Goal: Answer question/provide support: Share knowledge or assist other users

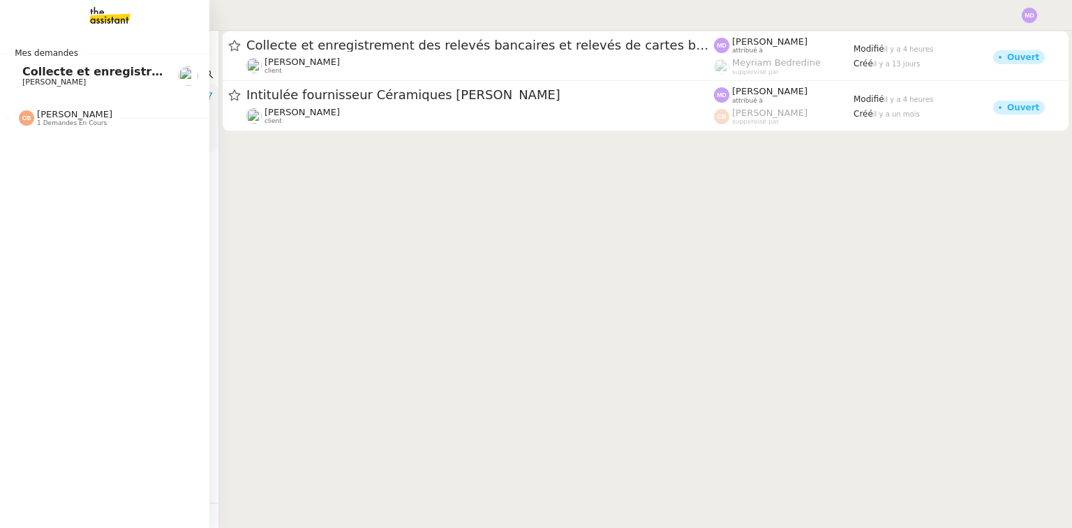
click at [70, 107] on span "[PERSON_NAME] 1 demandes en cours" at bounding box center [110, 112] width 209 height 29
click at [69, 151] on span "[PERSON_NAME]" at bounding box center [54, 154] width 64 height 9
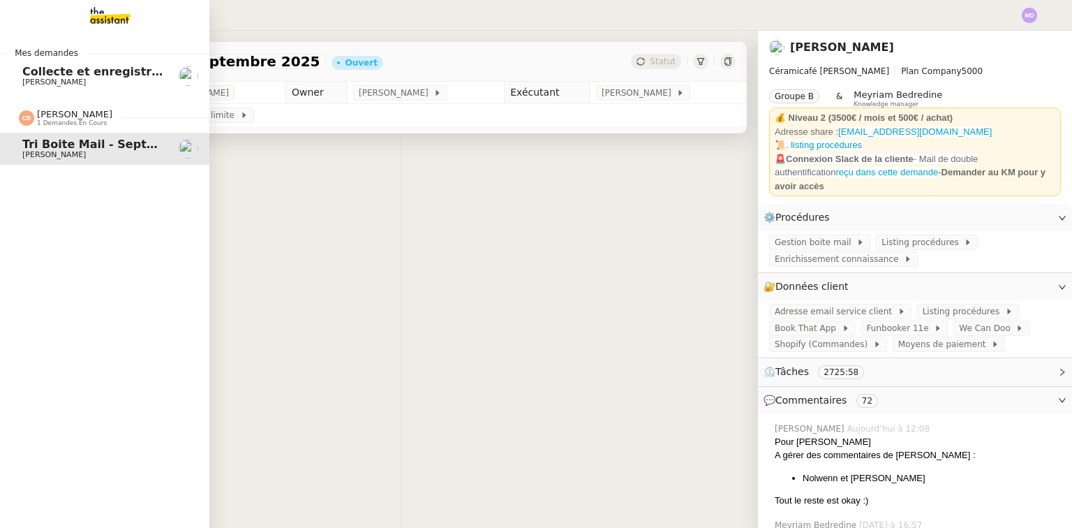
click at [91, 75] on span "Collecte et enregistrement des relevés bancaires et relevés de cartes bancaires…" at bounding box center [332, 71] width 620 height 13
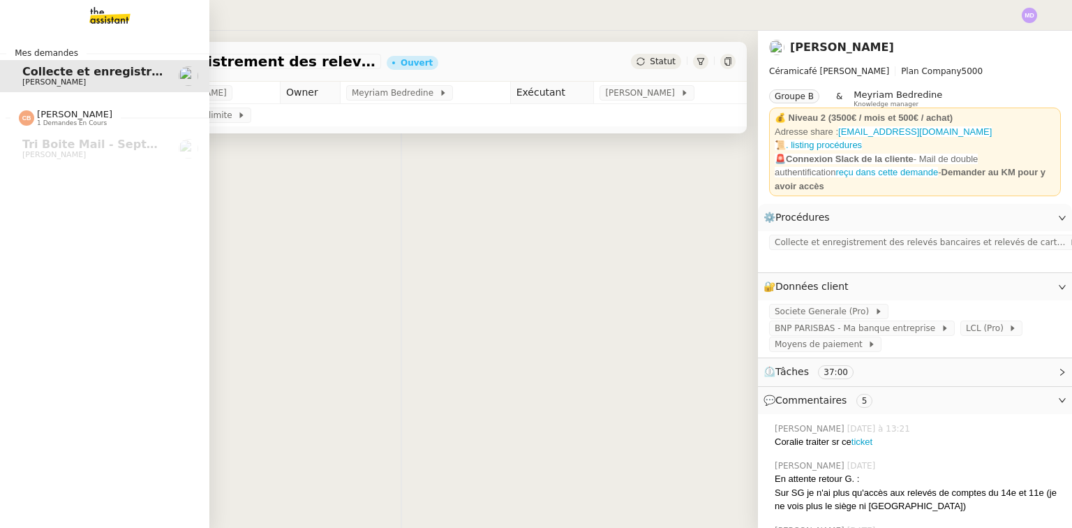
click at [102, 23] on img at bounding box center [99, 15] width 108 height 31
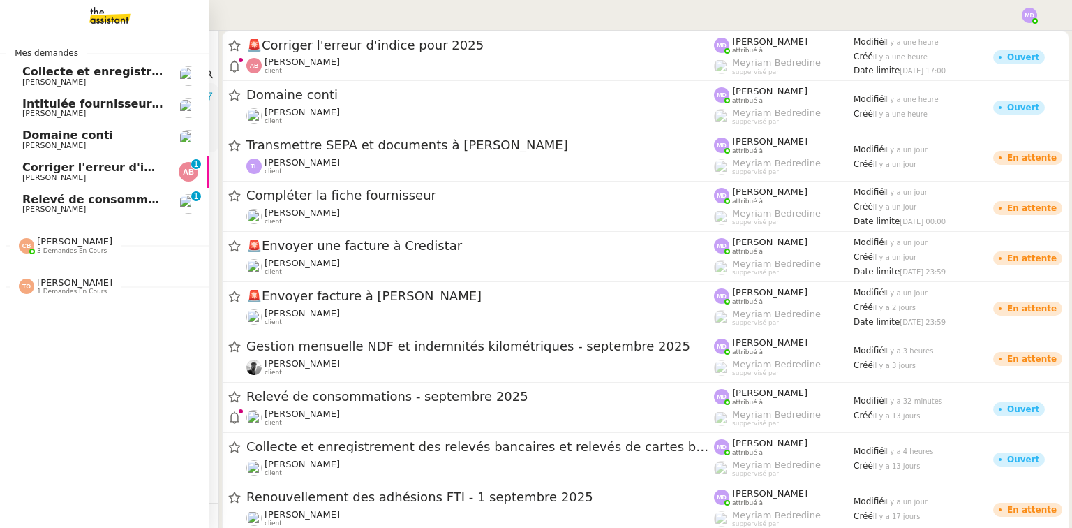
click at [31, 196] on span "Relevé de consommations - septembre 2025" at bounding box center [162, 199] width 280 height 13
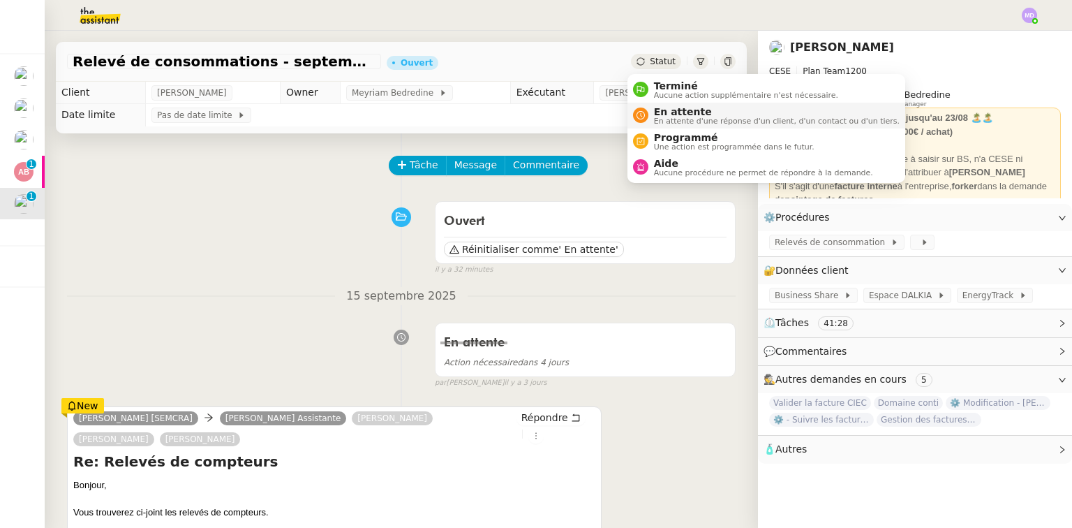
click at [659, 106] on span "En attente" at bounding box center [777, 111] width 246 height 11
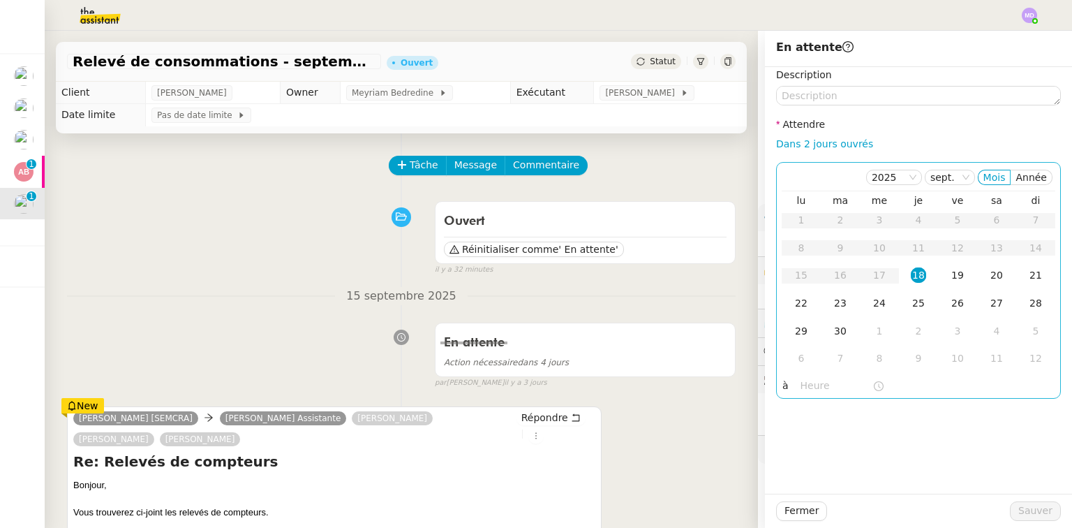
click at [911, 269] on div "18" at bounding box center [918, 274] width 15 height 15
click at [819, 391] on input "text" at bounding box center [836, 386] width 72 height 16
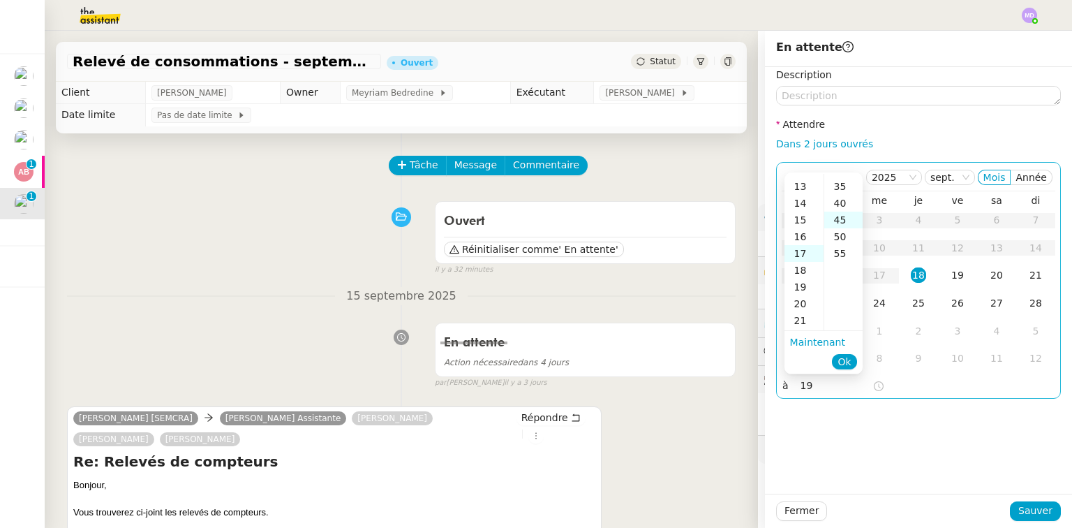
scroll to position [151, 0]
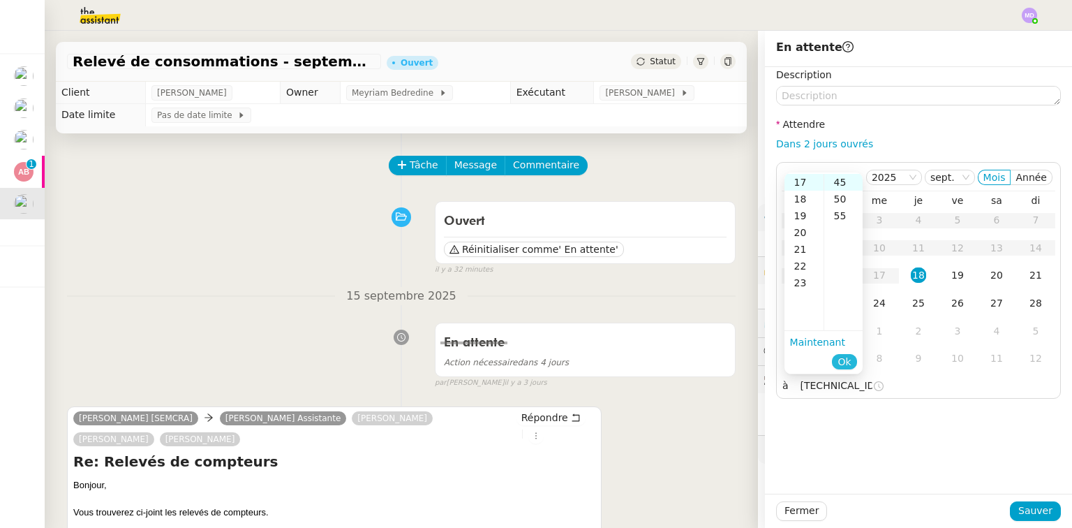
click at [846, 366] on span "Ok" at bounding box center [843, 361] width 13 height 14
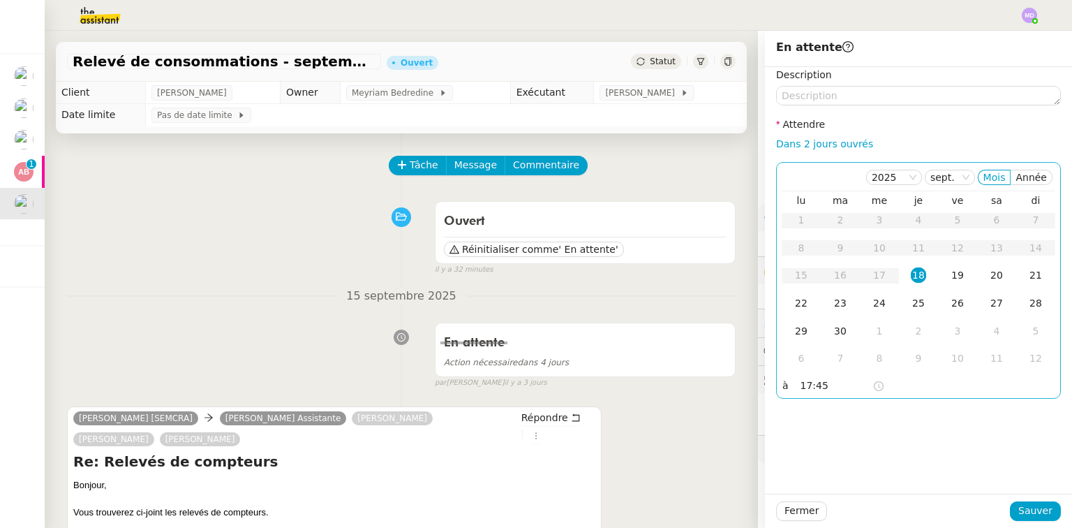
click at [800, 391] on input "17:45" at bounding box center [836, 386] width 72 height 16
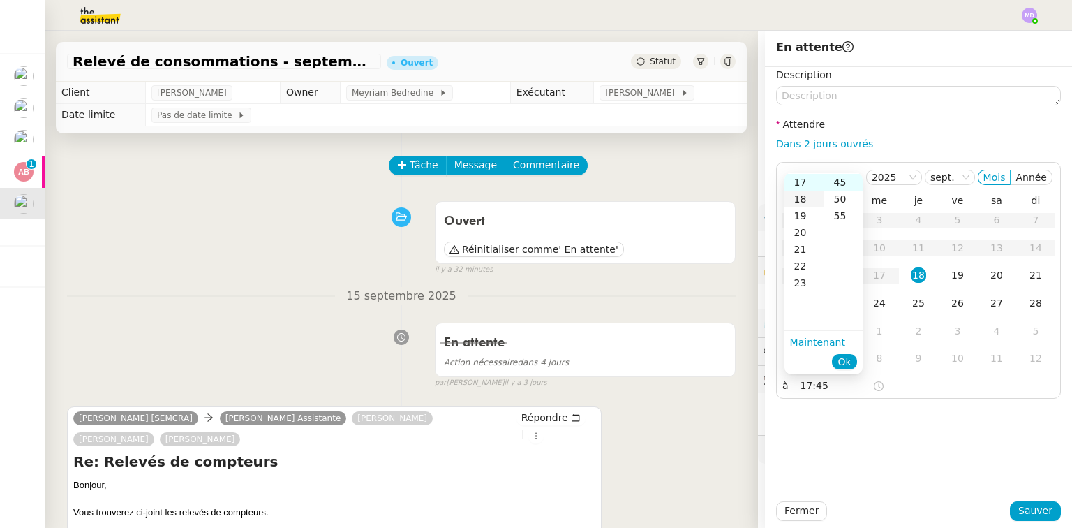
click at [802, 198] on div "18" at bounding box center [803, 199] width 39 height 17
type input "18:45"
click at [846, 369] on li "Ok" at bounding box center [844, 362] width 24 height 20
click at [848, 361] on span "Ok" at bounding box center [843, 361] width 13 height 14
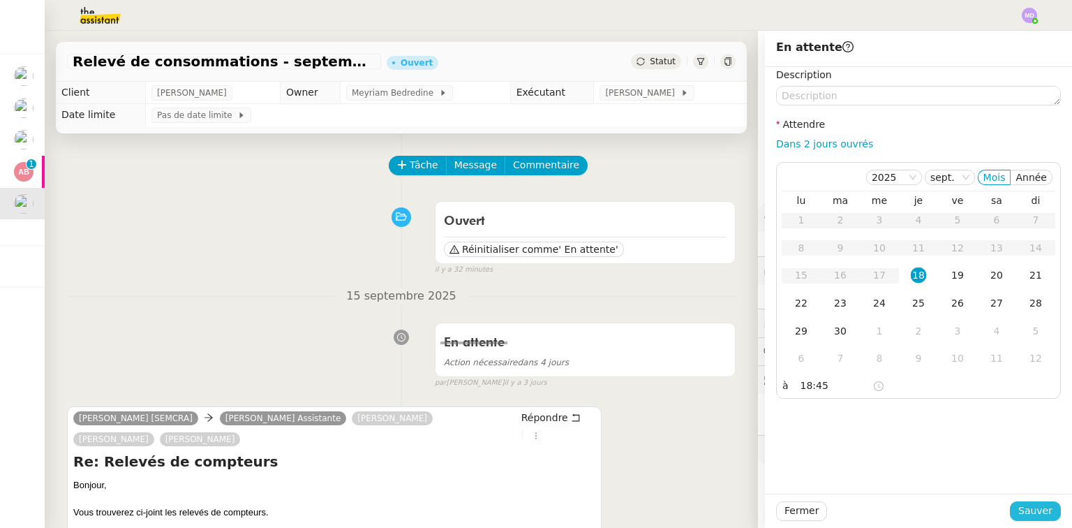
click at [1029, 505] on span "Sauver" at bounding box center [1035, 510] width 34 height 16
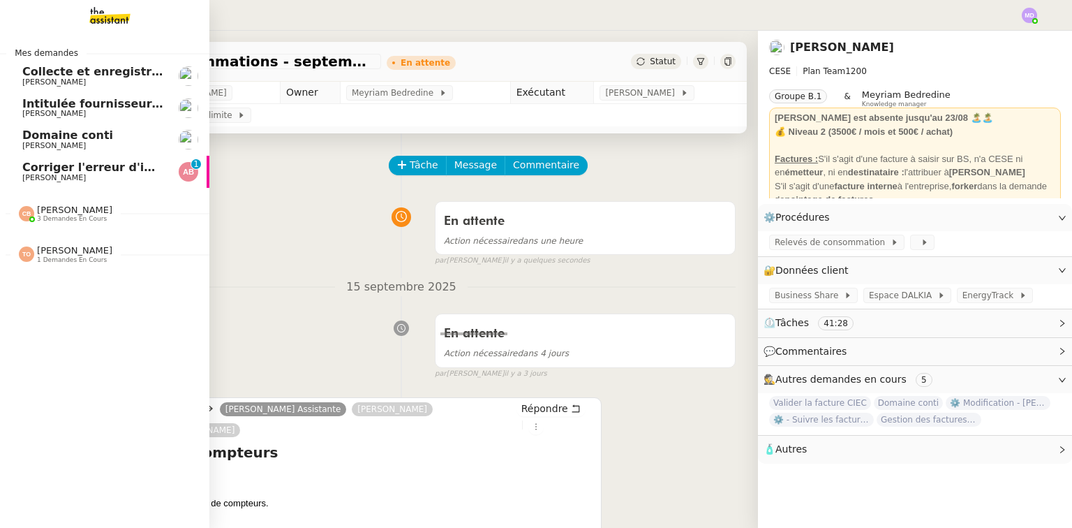
click at [33, 163] on span "Corriger l'erreur d'indice pour 2025" at bounding box center [133, 166] width 223 height 13
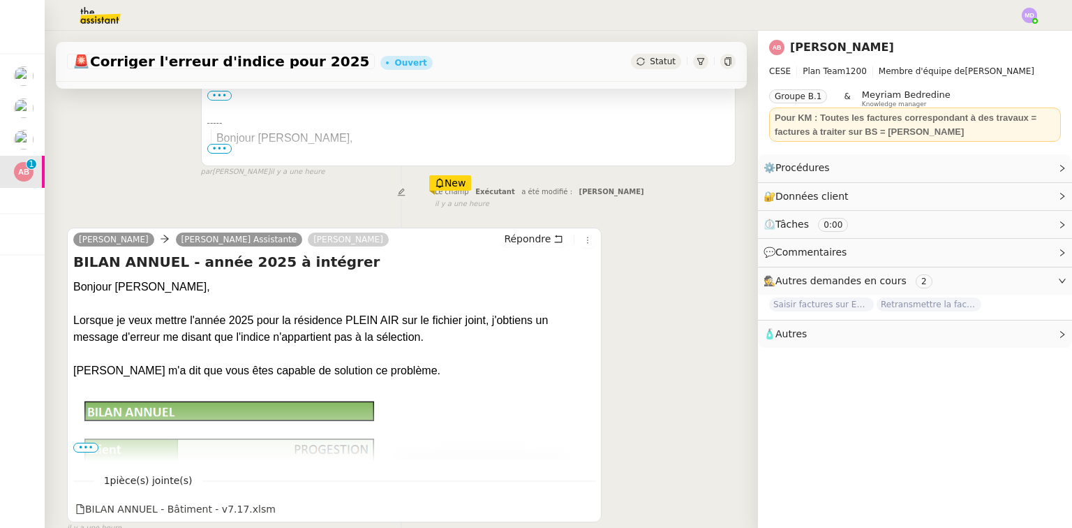
scroll to position [419, 0]
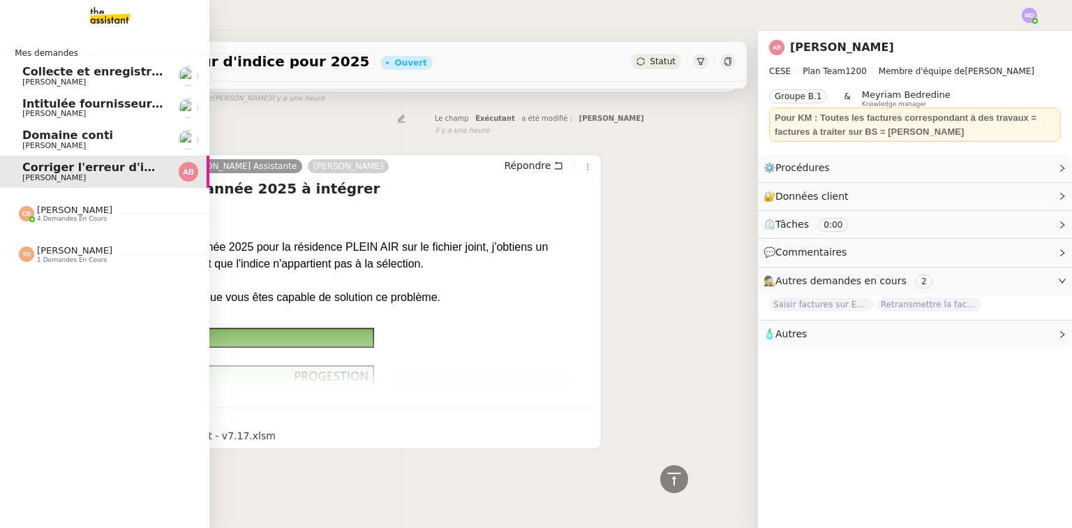
click at [36, 146] on span "[PERSON_NAME]" at bounding box center [54, 145] width 64 height 9
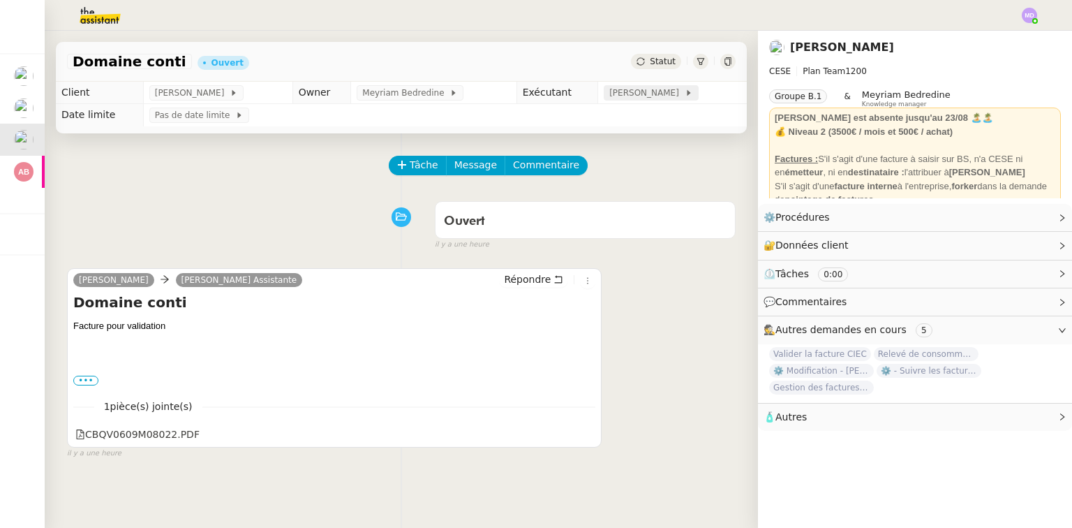
click at [652, 96] on span "[PERSON_NAME]" at bounding box center [646, 93] width 75 height 14
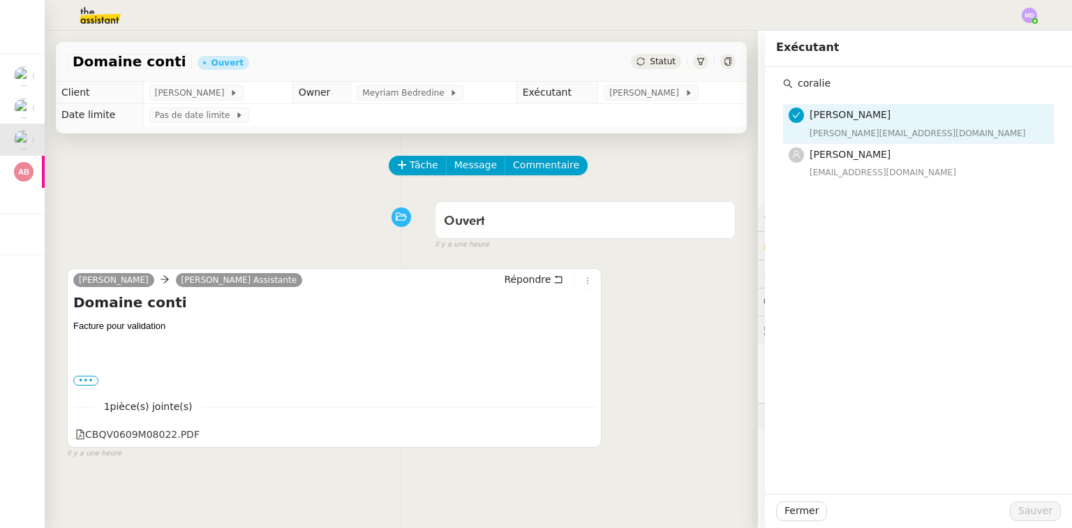
type input "coralie"
click at [830, 188] on div "[PERSON_NAME] [EMAIL_ADDRESS][DOMAIN_NAME] [PERSON_NAME] [EMAIL_ADDRESS][DOMAIN…" at bounding box center [918, 280] width 307 height 426
click at [845, 149] on span "[PERSON_NAME]" at bounding box center [849, 154] width 81 height 11
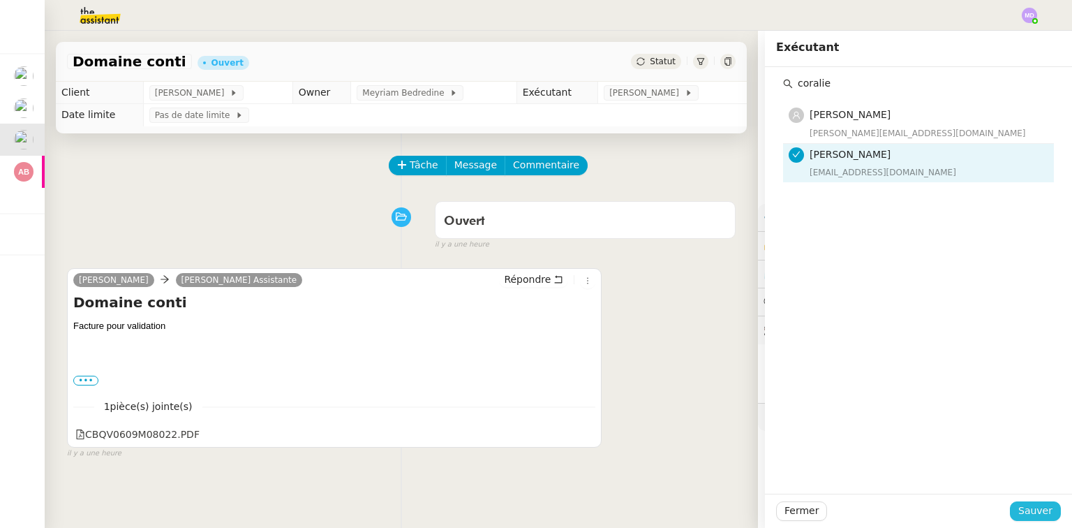
click at [1029, 508] on span "Sauver" at bounding box center [1035, 510] width 34 height 16
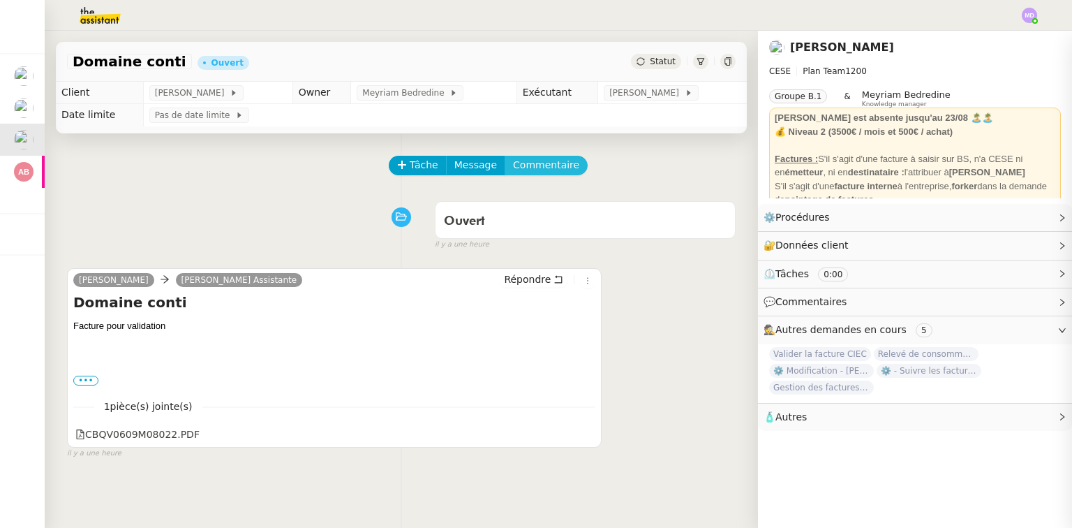
click at [526, 168] on span "Commentaire" at bounding box center [546, 165] width 66 height 16
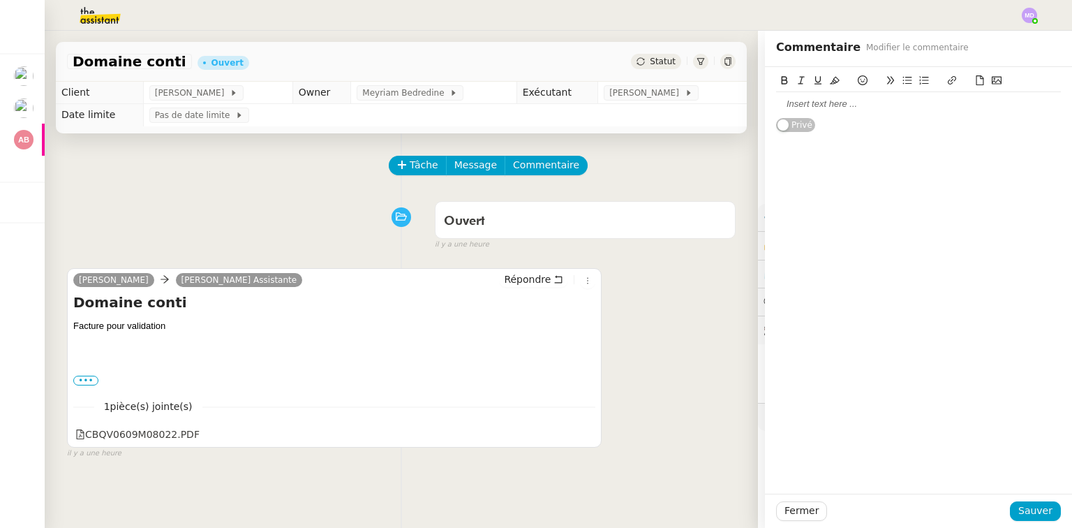
click at [812, 106] on div at bounding box center [918, 104] width 285 height 13
click at [1033, 504] on span "Sauver" at bounding box center [1035, 510] width 34 height 16
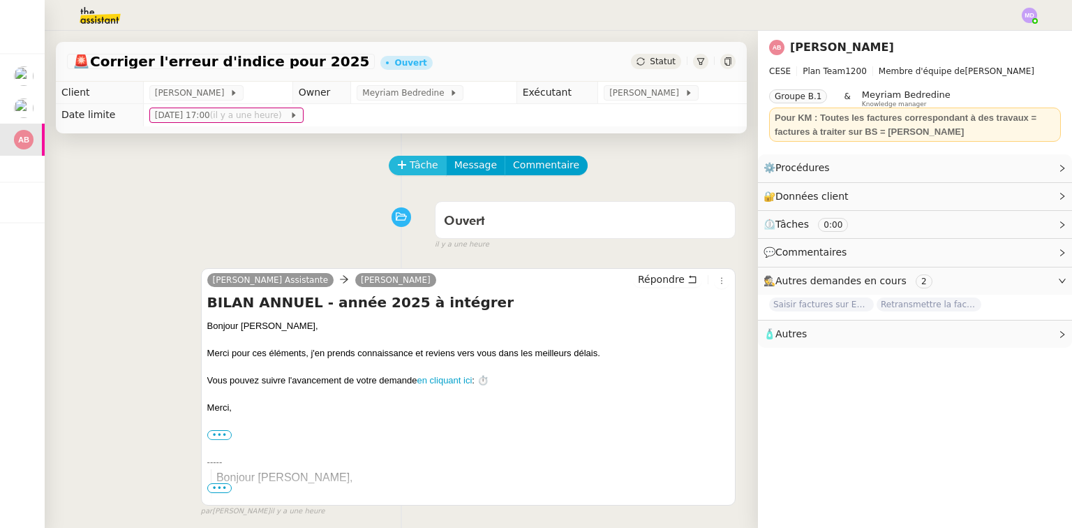
click at [410, 170] on span "Tâche" at bounding box center [424, 165] width 29 height 16
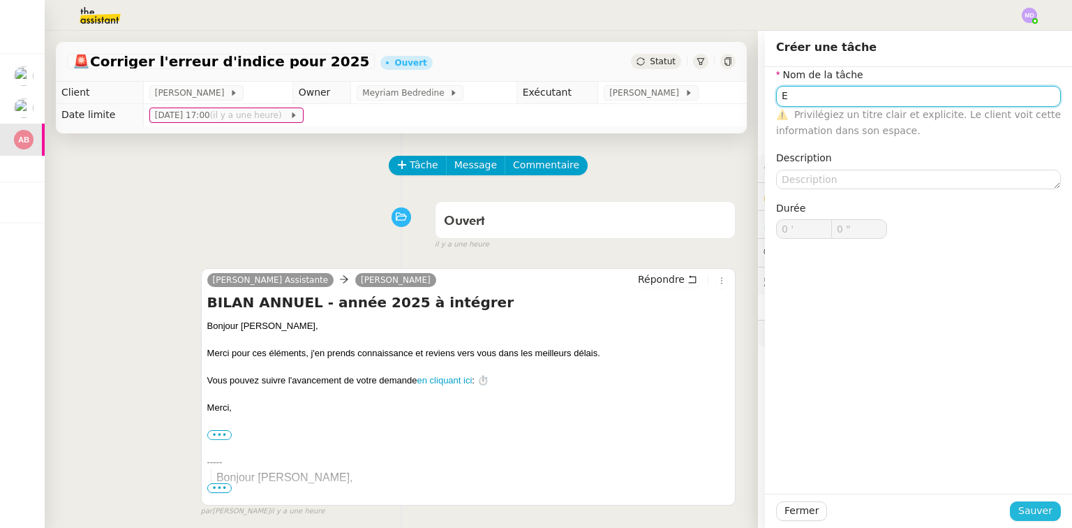
type input "E"
click at [1029, 515] on span "Sauver" at bounding box center [1035, 510] width 34 height 16
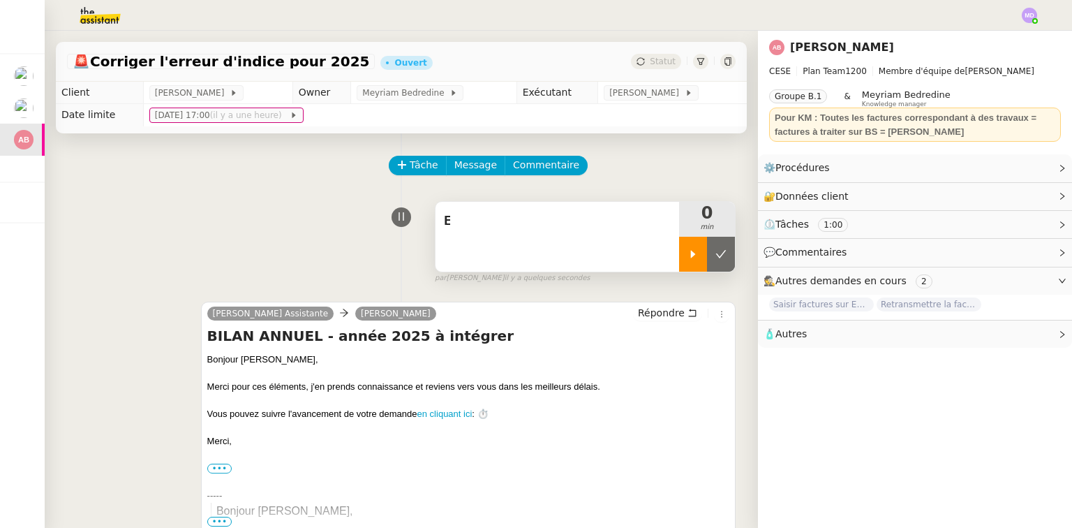
drag, startPoint x: 675, startPoint y: 256, endPoint x: 672, endPoint y: 262, distance: 7.2
click at [687, 259] on icon at bounding box center [692, 253] width 11 height 11
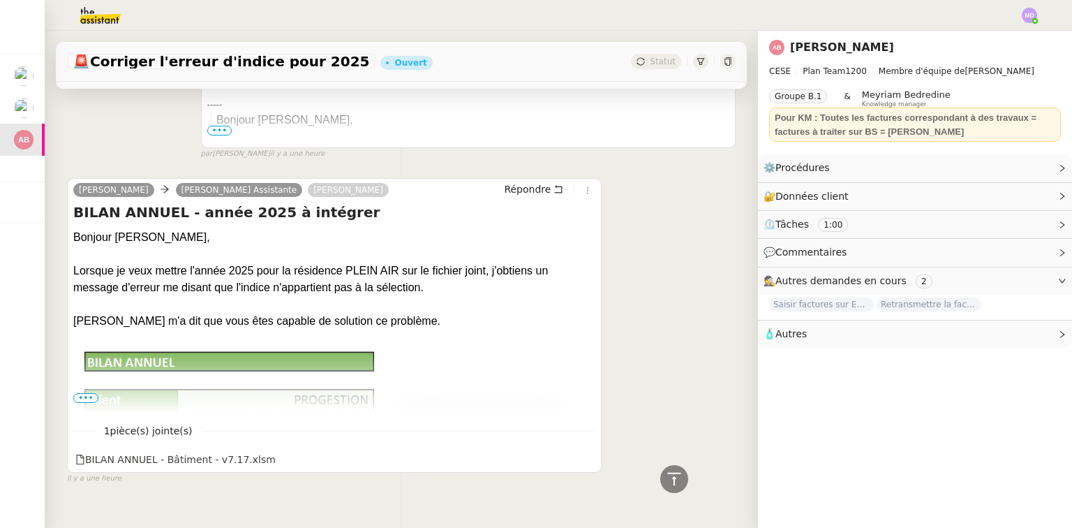
scroll to position [421, 0]
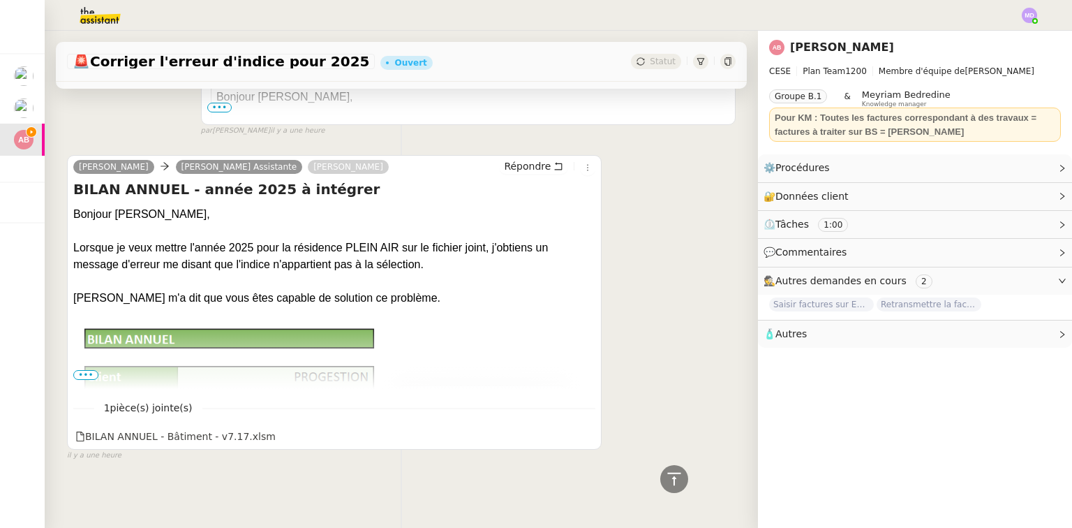
click at [87, 370] on span "•••" at bounding box center [85, 375] width 25 height 10
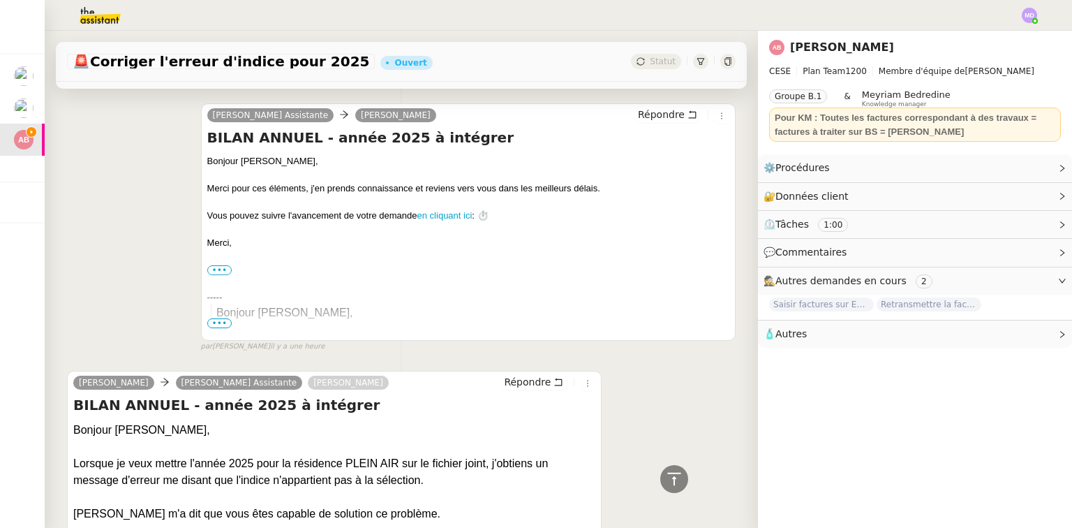
scroll to position [0, 0]
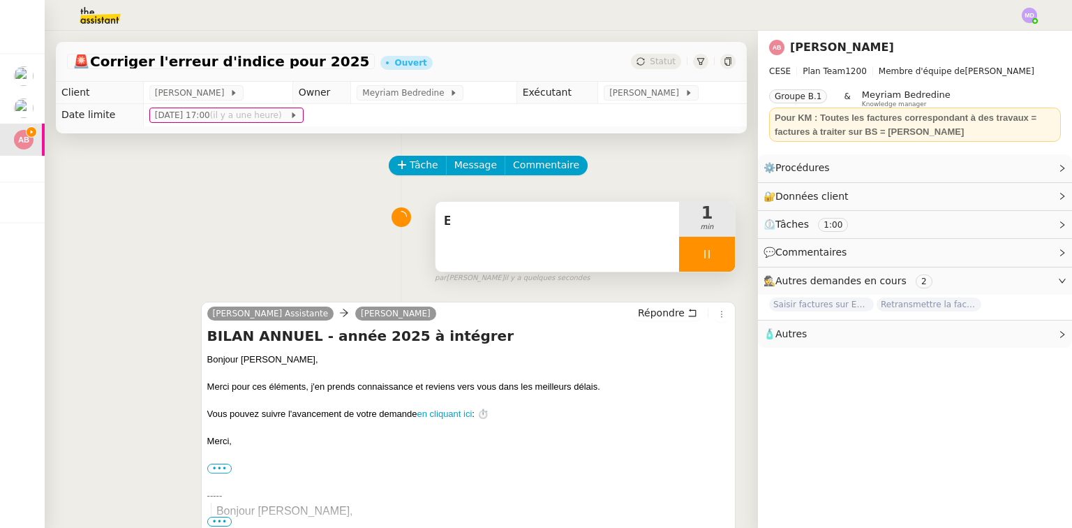
click at [445, 241] on div "E" at bounding box center [557, 237] width 244 height 70
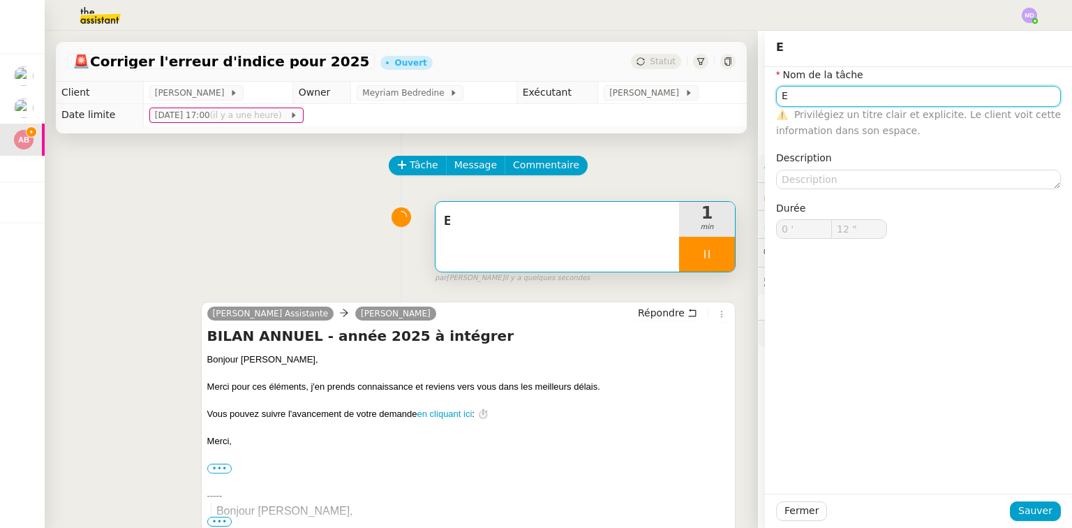
click at [804, 92] on input "E" at bounding box center [918, 96] width 285 height 20
type input "Etu"
type input "13 ""
type input "Etude de"
type input "14 ""
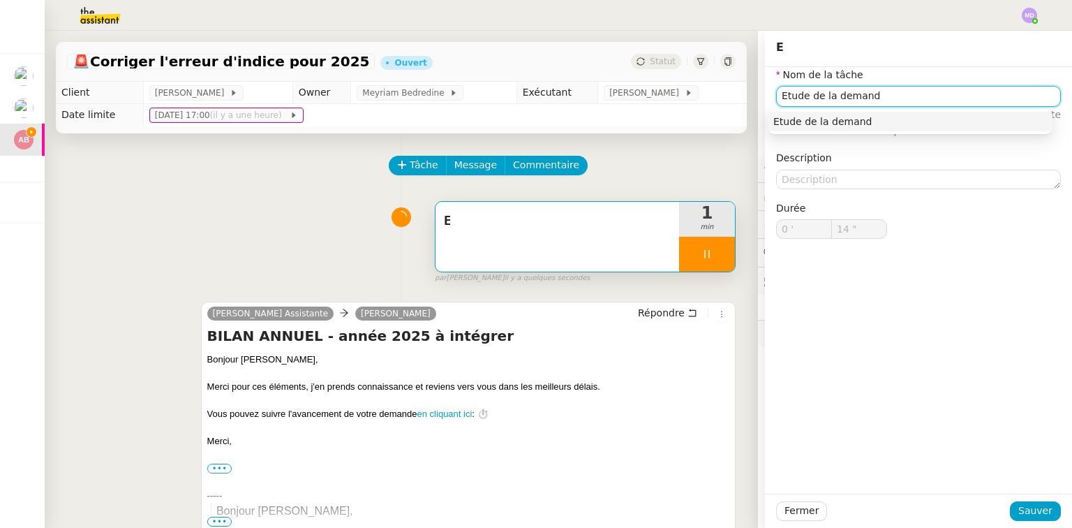
type input "Etude de la demande"
click at [814, 126] on div "Etude de la demande" at bounding box center [910, 121] width 274 height 13
type input "16 ""
type input "Etude de la demande"
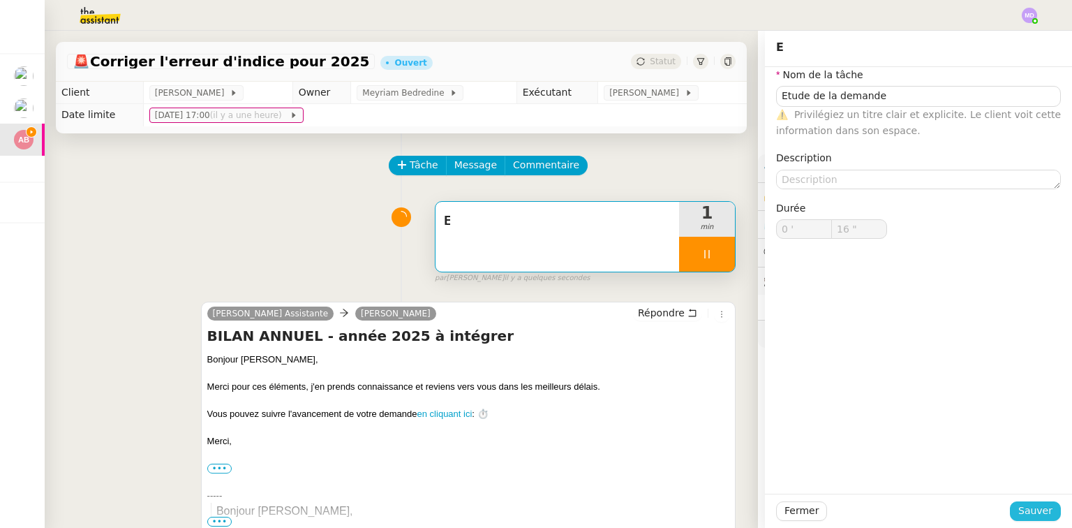
click at [1035, 507] on span "Sauver" at bounding box center [1035, 510] width 34 height 16
type input "17 ""
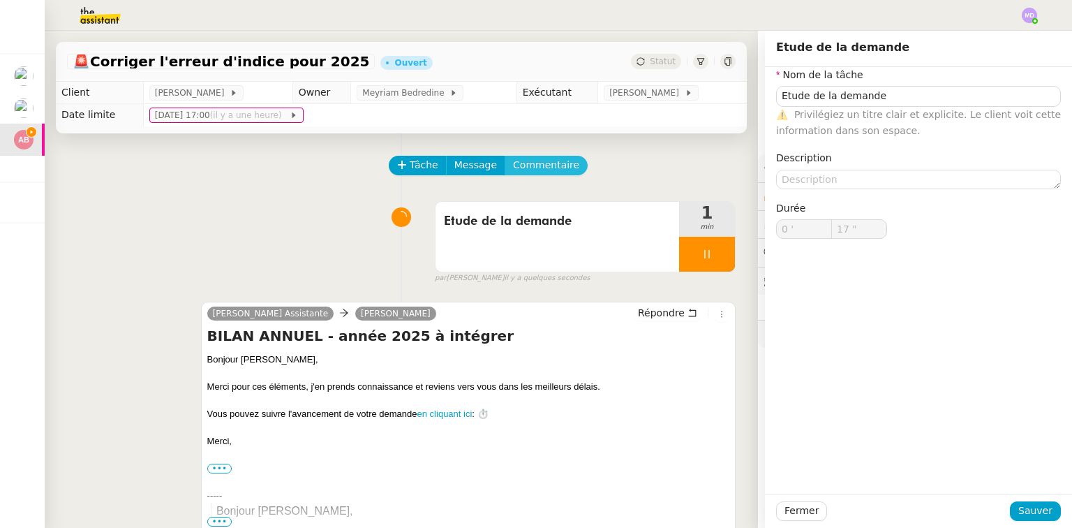
click at [537, 163] on span "Commentaire" at bounding box center [546, 165] width 66 height 16
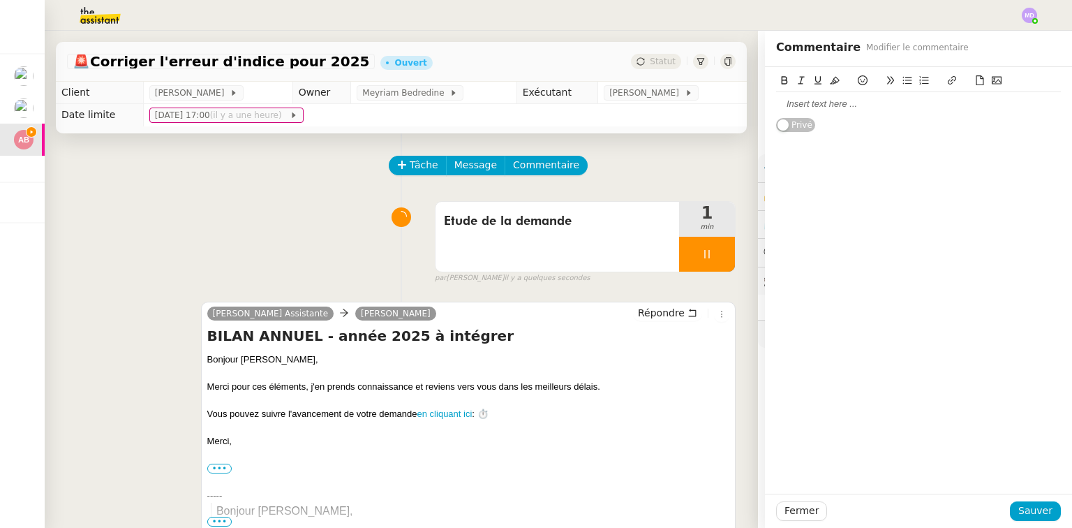
click at [833, 100] on div at bounding box center [918, 104] width 285 height 13
drag, startPoint x: 1022, startPoint y: 508, endPoint x: 740, endPoint y: 318, distance: 339.9
click at [1021, 507] on span "Sauver" at bounding box center [1035, 510] width 34 height 16
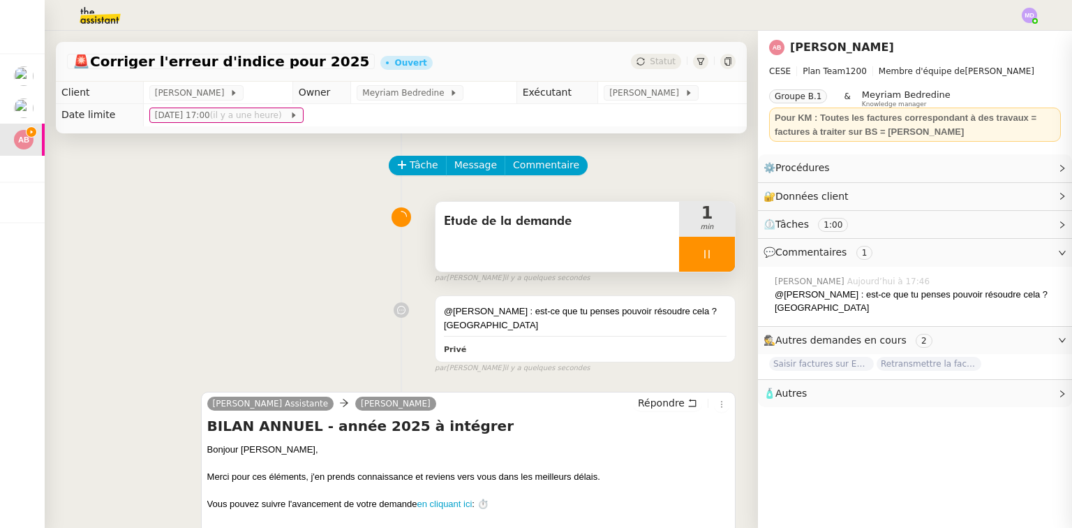
drag, startPoint x: 670, startPoint y: 257, endPoint x: 680, endPoint y: 260, distance: 10.8
click at [679, 257] on div at bounding box center [707, 254] width 56 height 35
click at [707, 267] on button at bounding box center [721, 254] width 28 height 35
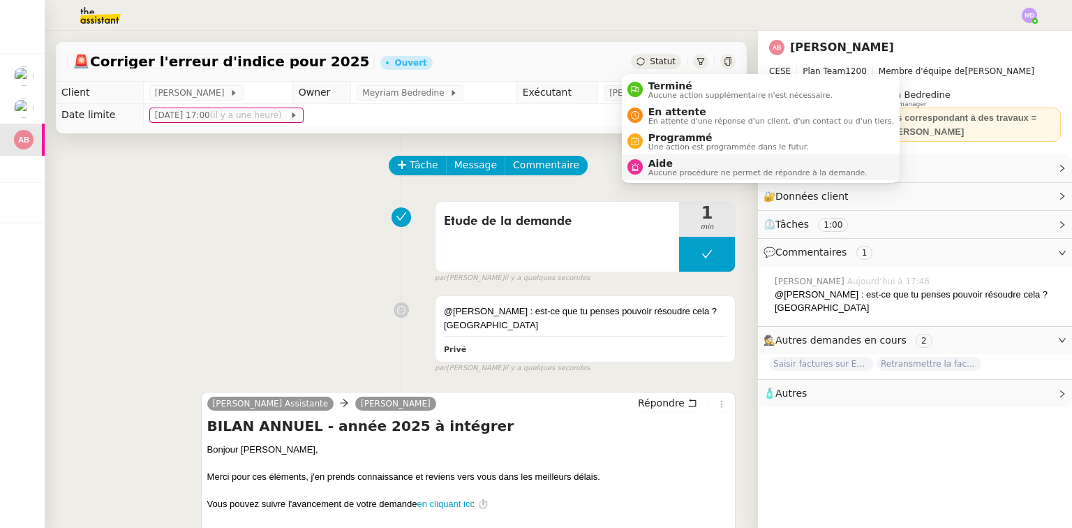
click at [656, 163] on span "Aide" at bounding box center [757, 163] width 219 height 11
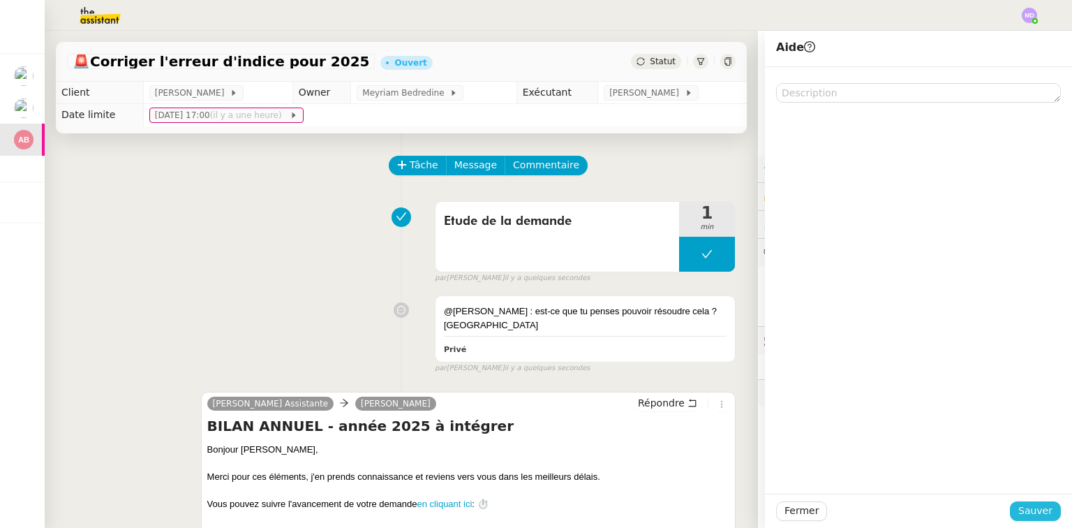
click at [1033, 501] on button "Sauver" at bounding box center [1035, 511] width 51 height 20
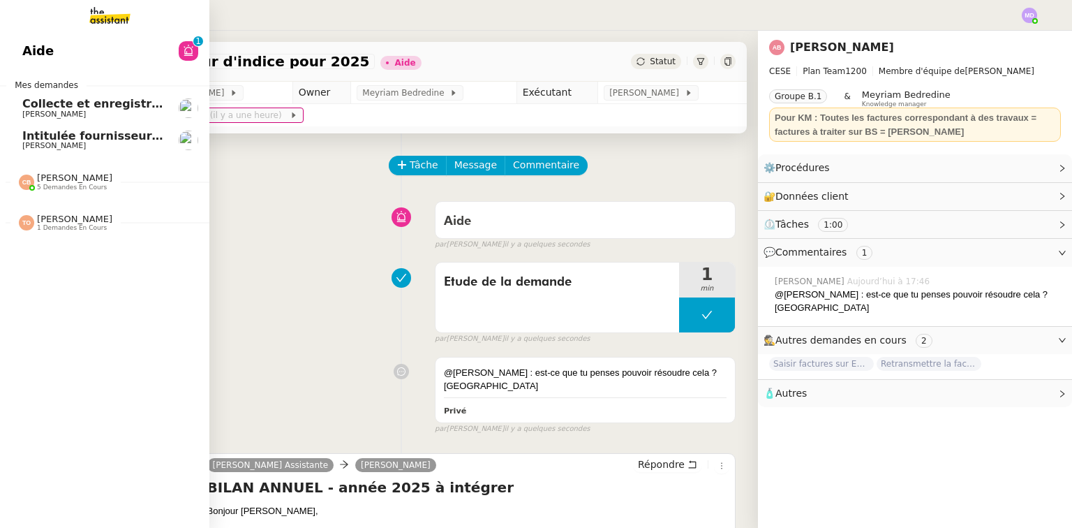
click at [34, 140] on span "Intitulée fournisseur Céramiques [PERSON_NAME]" at bounding box center [179, 135] width 315 height 13
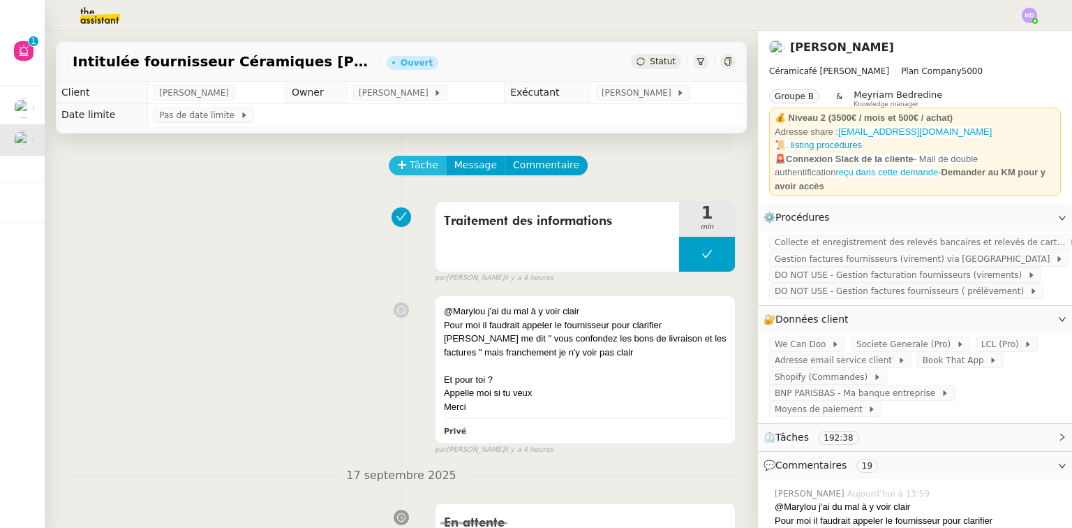
click at [412, 165] on span "Tâche" at bounding box center [424, 165] width 29 height 16
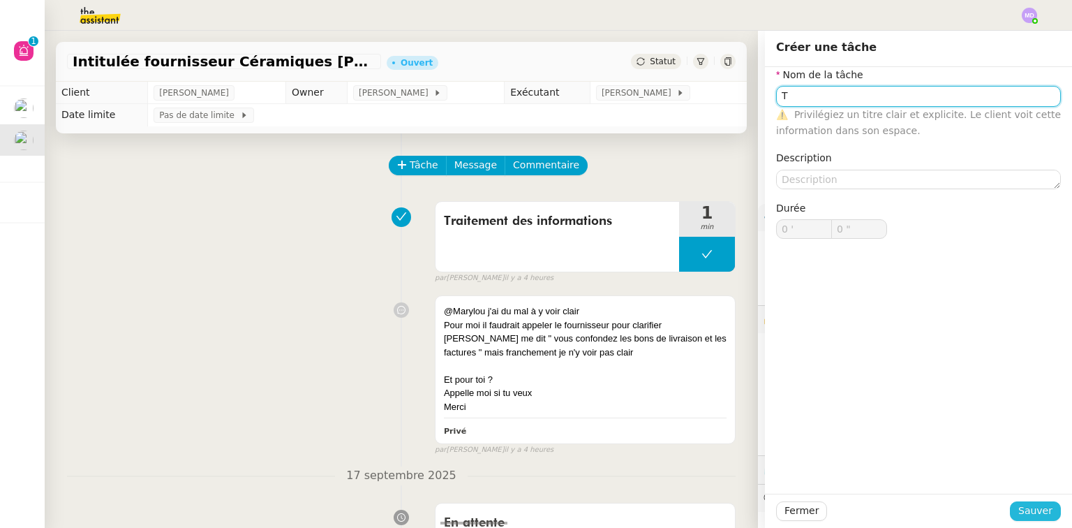
type input "T"
click at [1023, 508] on span "Sauver" at bounding box center [1035, 510] width 34 height 16
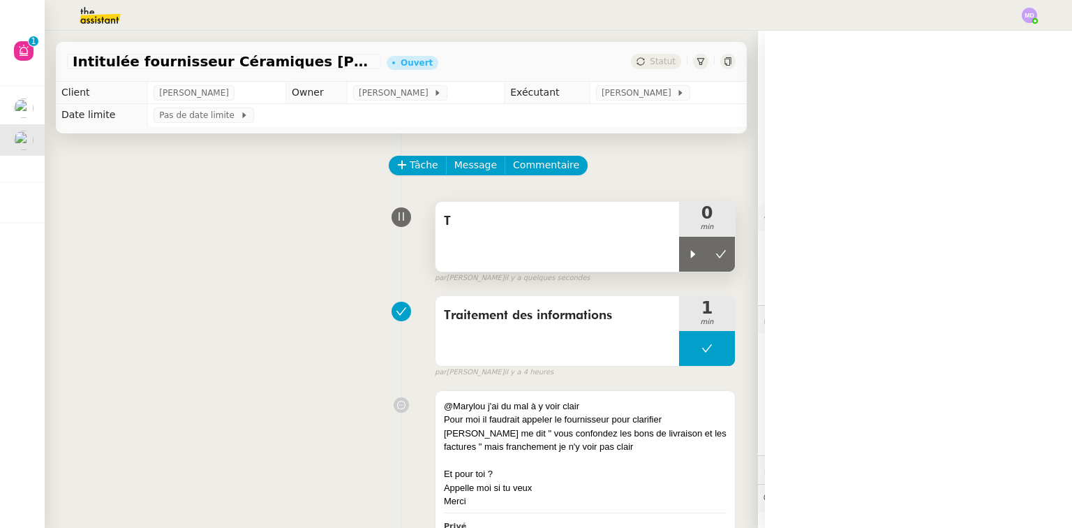
drag, startPoint x: 685, startPoint y: 255, endPoint x: 610, endPoint y: 241, distance: 75.8
click at [684, 255] on div at bounding box center [693, 254] width 28 height 35
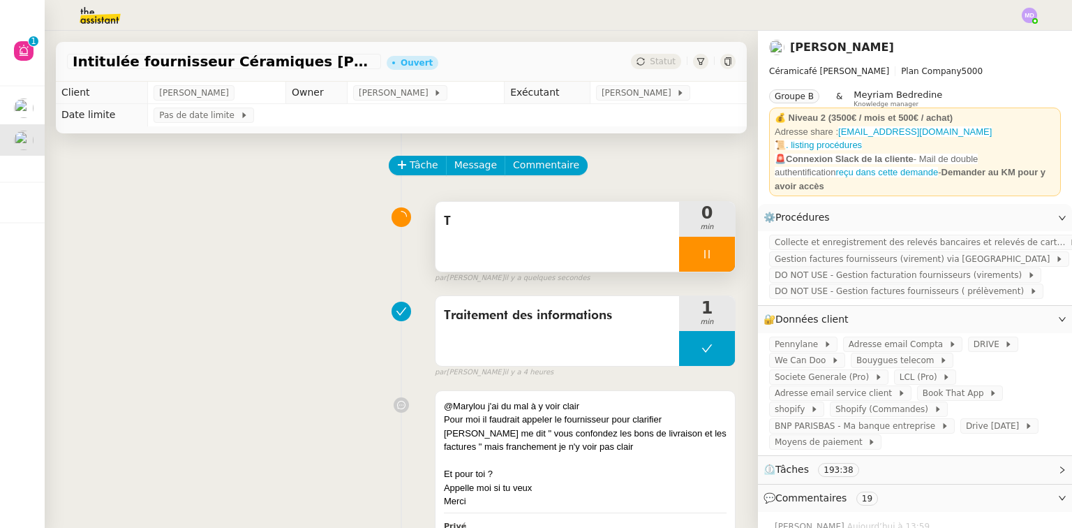
click at [595, 240] on div "T" at bounding box center [557, 237] width 244 height 70
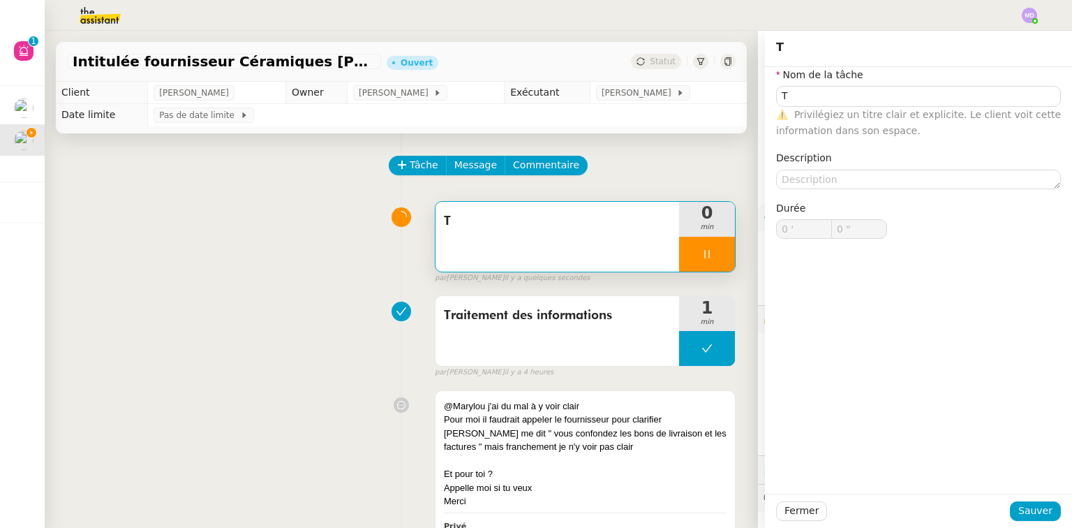
type input "T"
type input "0 '"
type input "1 ""
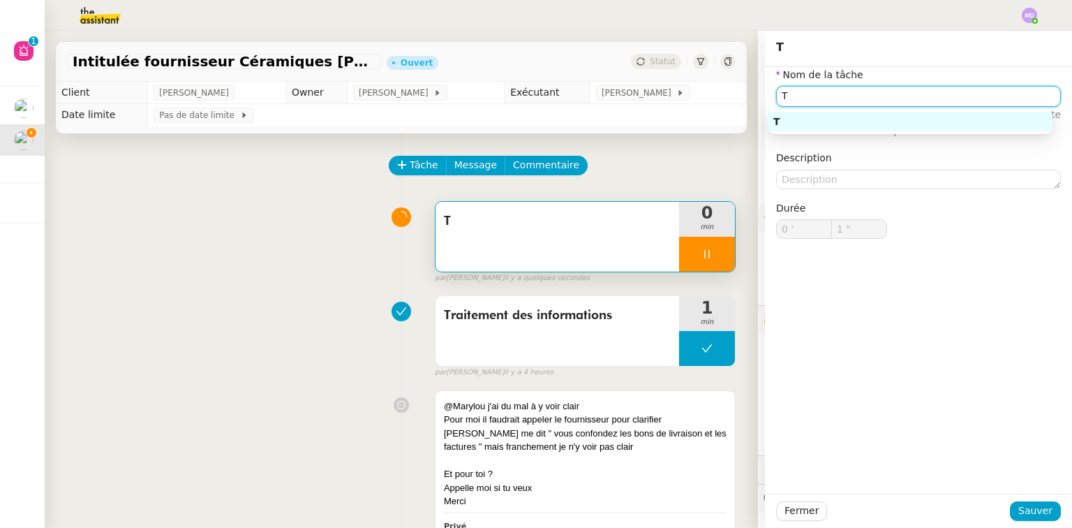
click at [855, 89] on input "T" at bounding box center [918, 96] width 285 height 20
type input "Trait"
type input "2 ""
type input "Traitement des in"
type input "3 ""
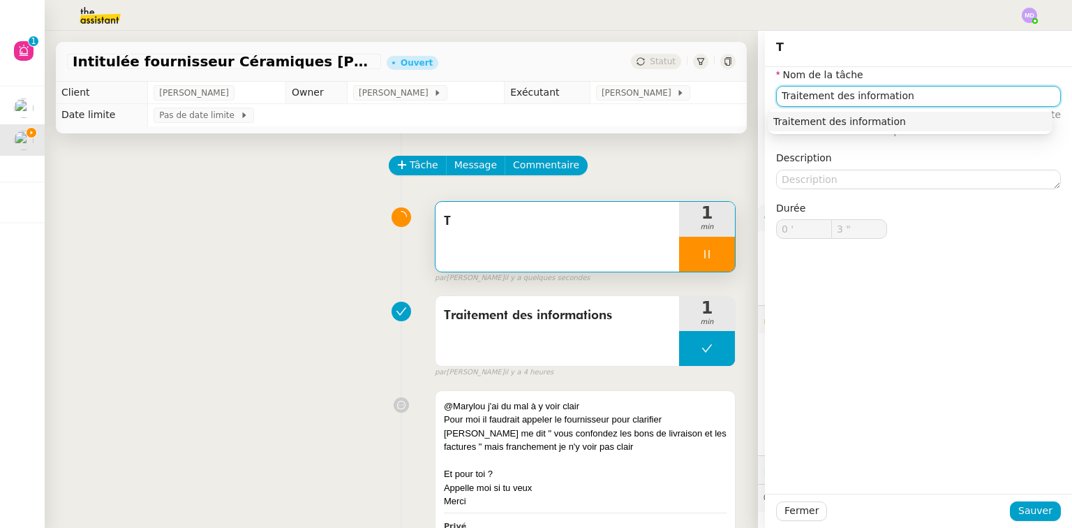
type input "Traitement des informations"
type input "5 ""
type input "Traitement des informations"
click at [918, 253] on div "Durée 0 ' 5 "" at bounding box center [918, 230] width 296 height 61
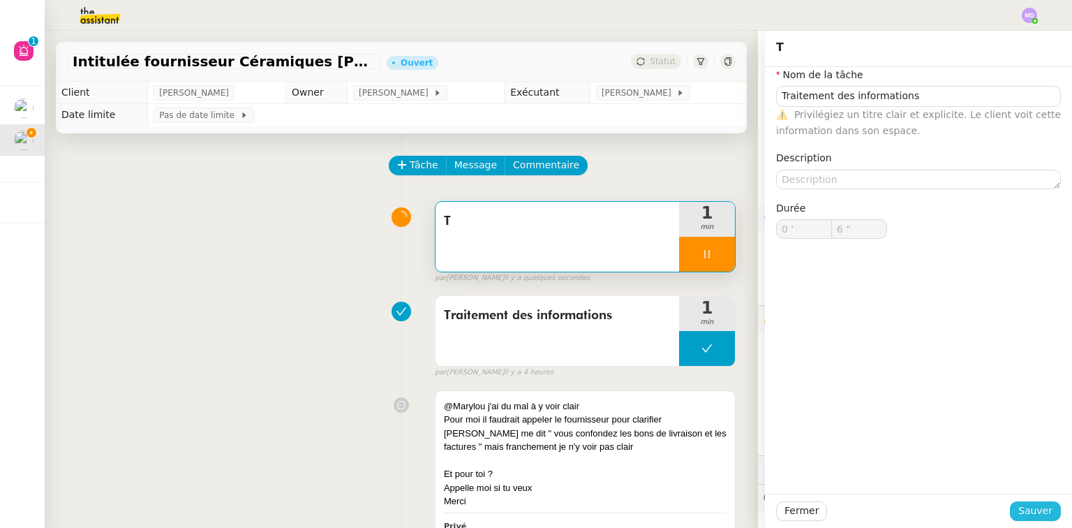
type input "7 ""
click at [1027, 507] on span "Sauver" at bounding box center [1035, 510] width 34 height 16
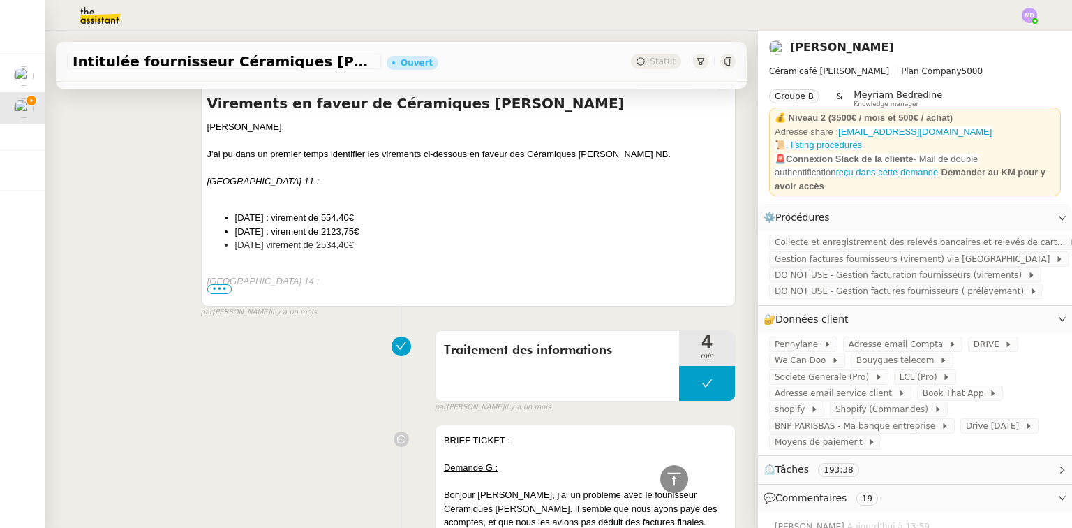
scroll to position [8031, 0]
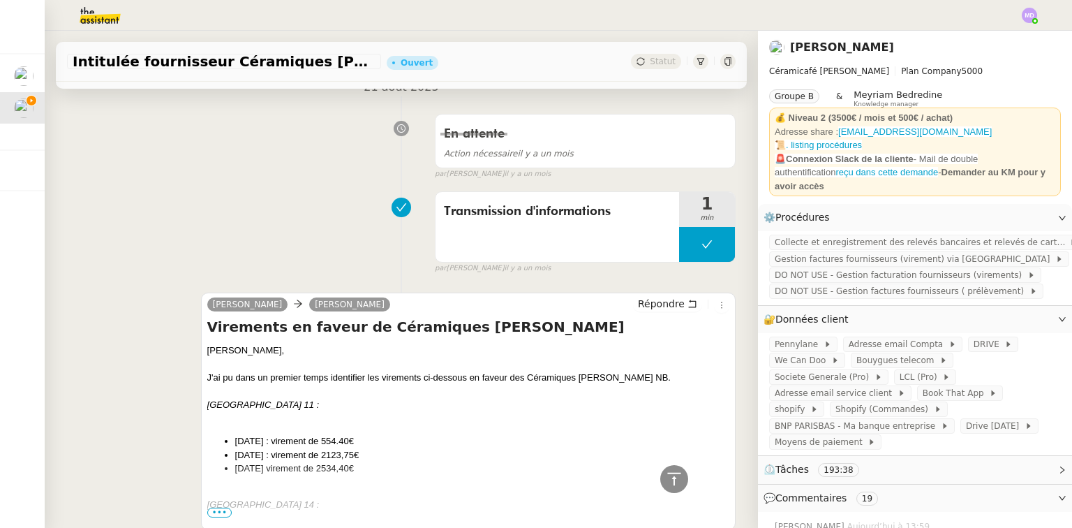
click at [207, 507] on span "•••" at bounding box center [219, 512] width 25 height 10
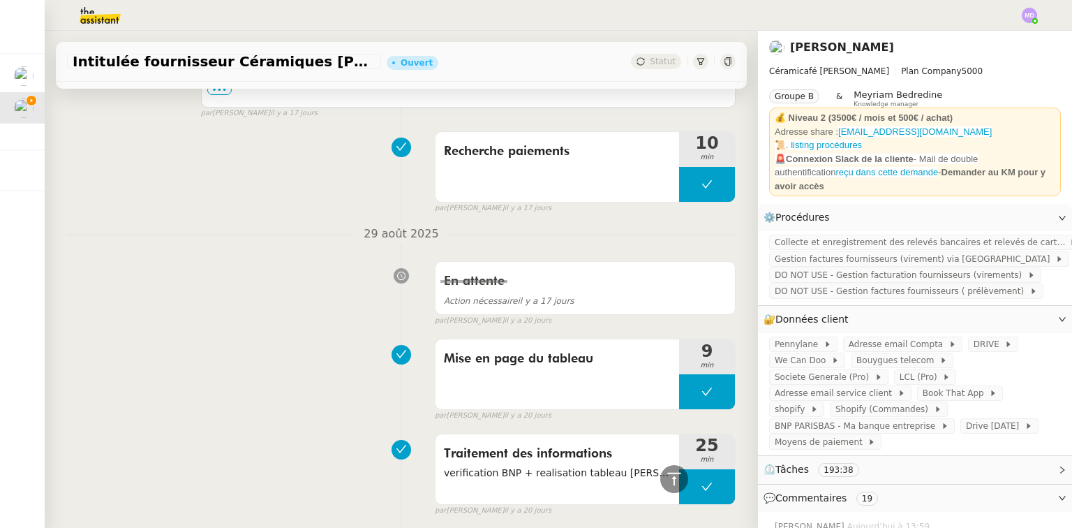
scroll to position [5183, 0]
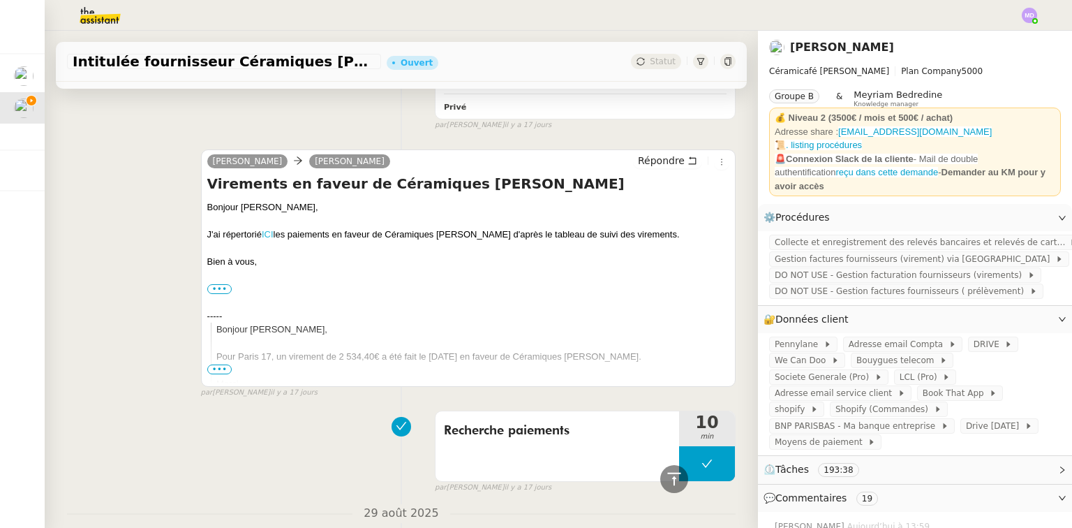
click at [267, 229] on link "ICI" at bounding box center [268, 234] width 12 height 10
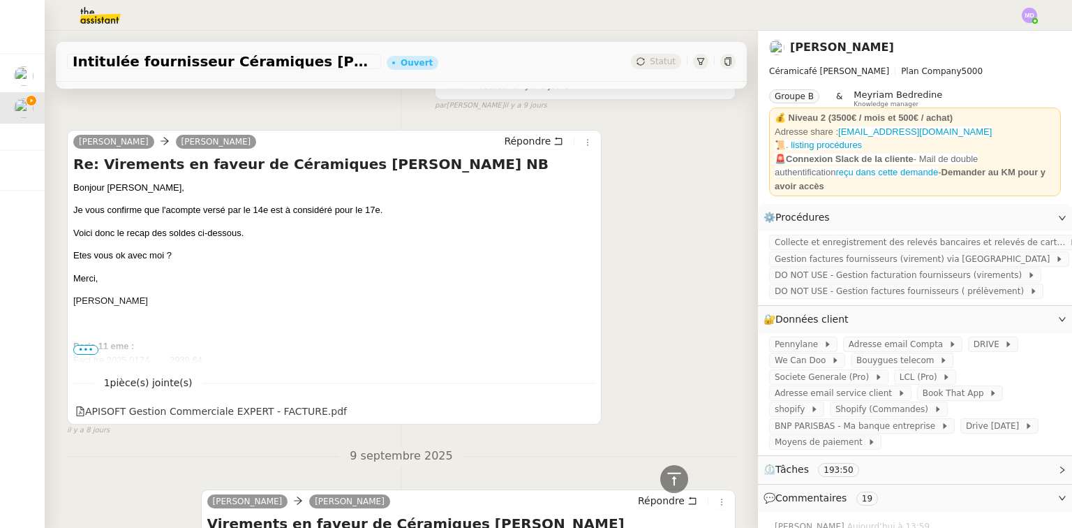
scroll to position [4179, 0]
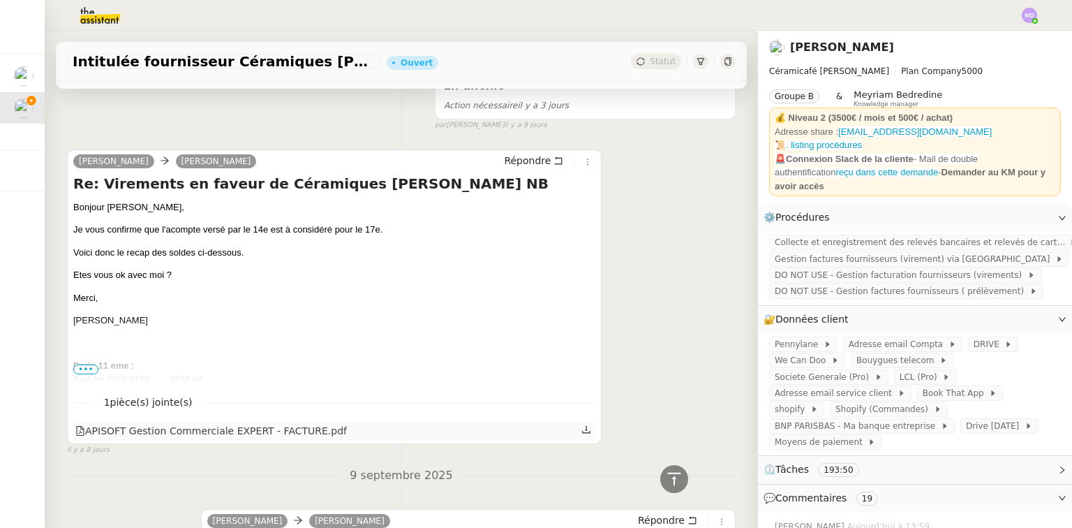
click at [581, 424] on icon at bounding box center [586, 429] width 10 height 10
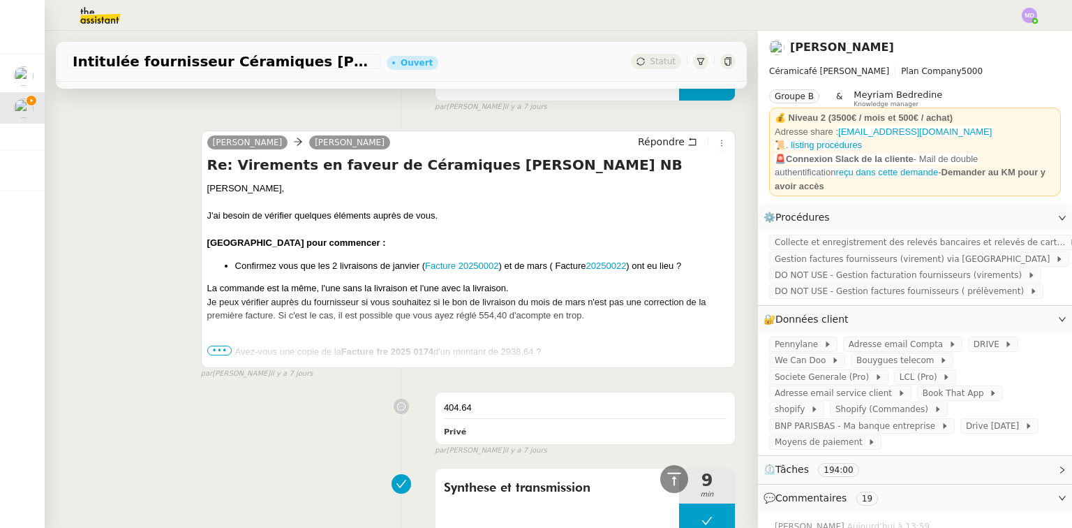
scroll to position [2950, 0]
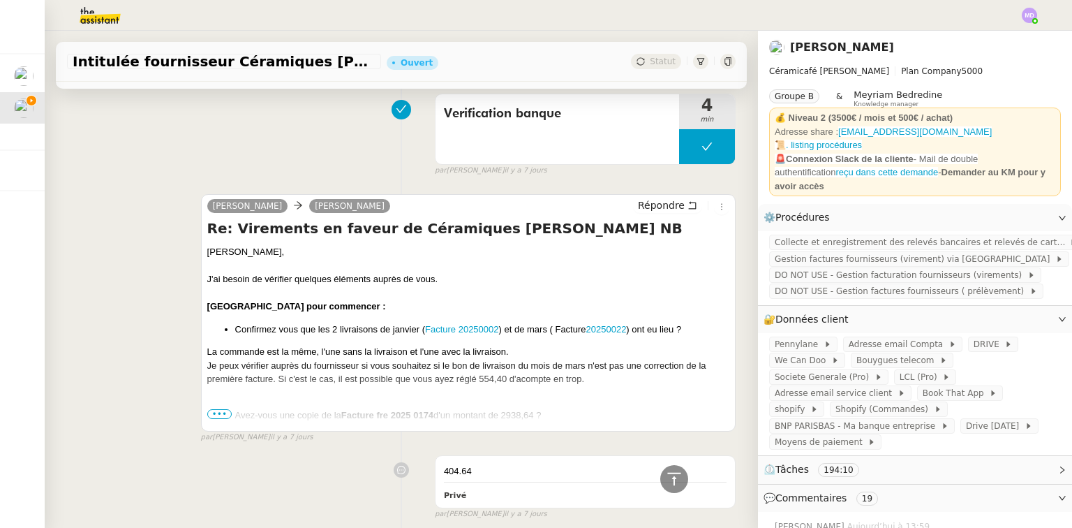
click at [214, 409] on span "•••" at bounding box center [219, 414] width 25 height 10
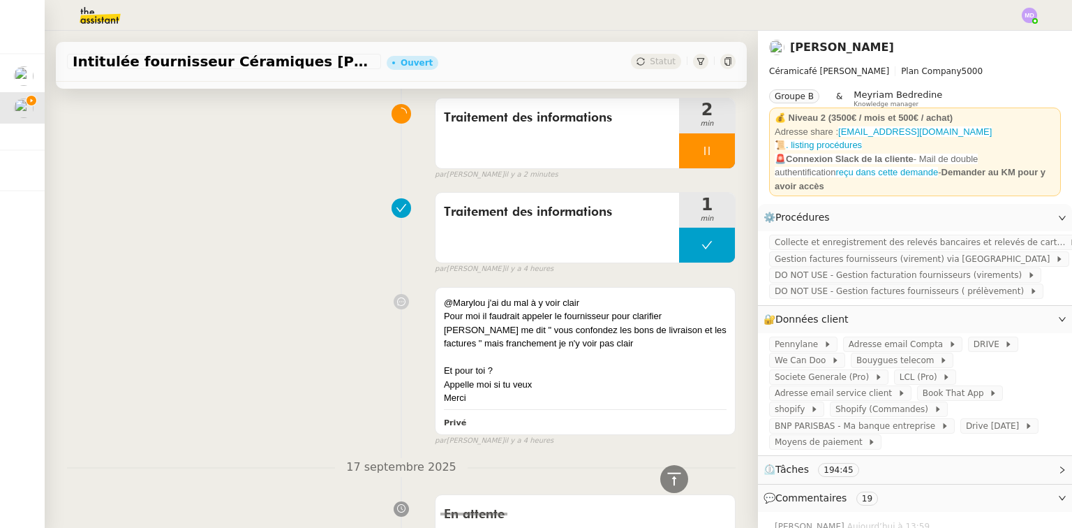
scroll to position [0, 0]
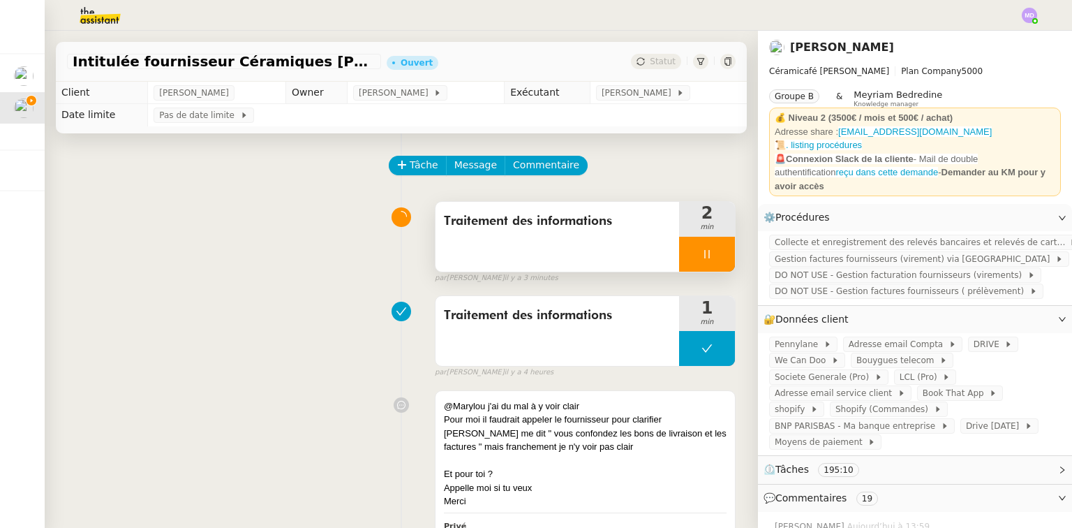
click at [699, 265] on div at bounding box center [707, 254] width 56 height 35
click at [712, 261] on button at bounding box center [721, 254] width 28 height 35
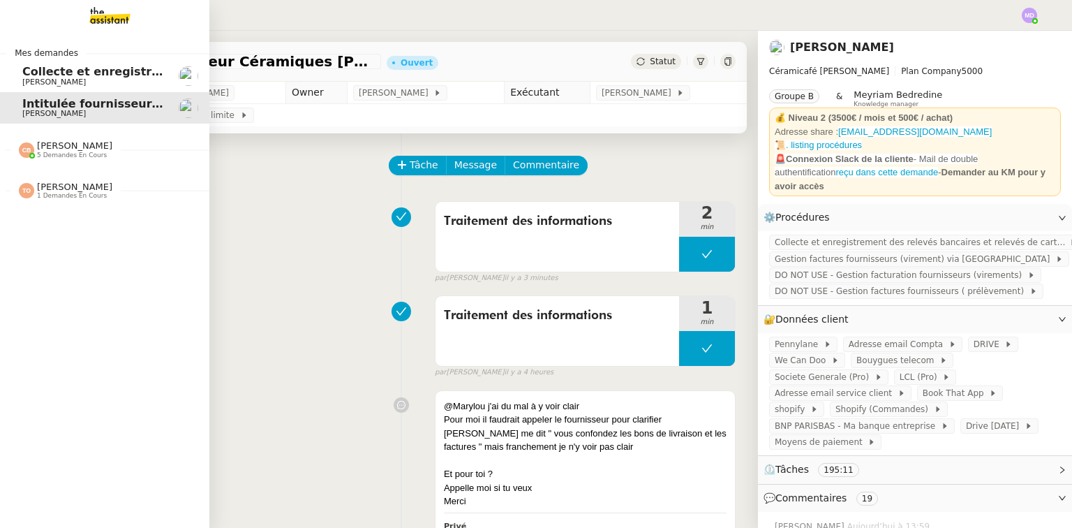
click at [35, 73] on span "Collecte et enregistrement des relevés bancaires et relevés de cartes bancaires…" at bounding box center [332, 71] width 620 height 13
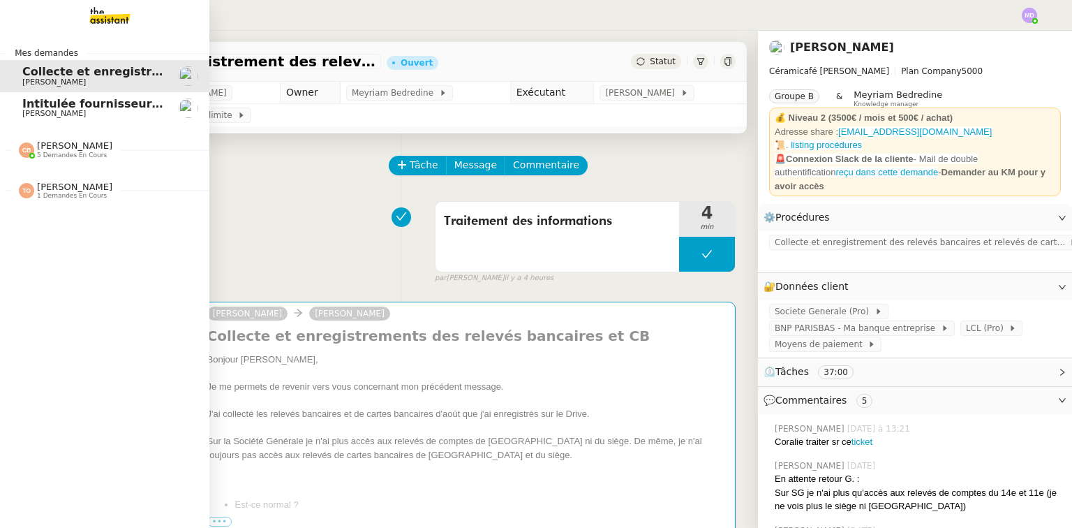
click at [45, 117] on span "[PERSON_NAME]" at bounding box center [54, 113] width 64 height 9
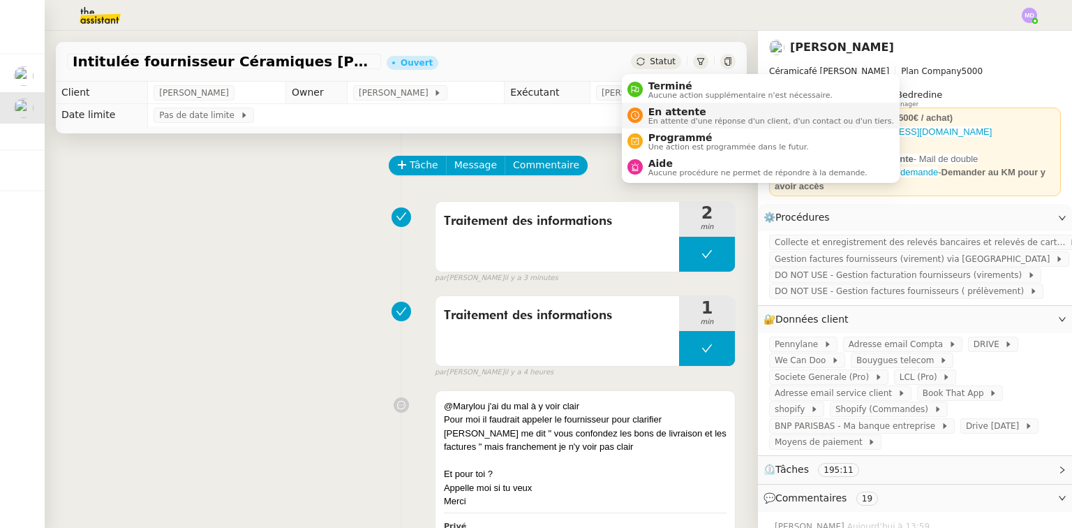
click at [662, 110] on span "En attente" at bounding box center [771, 111] width 246 height 11
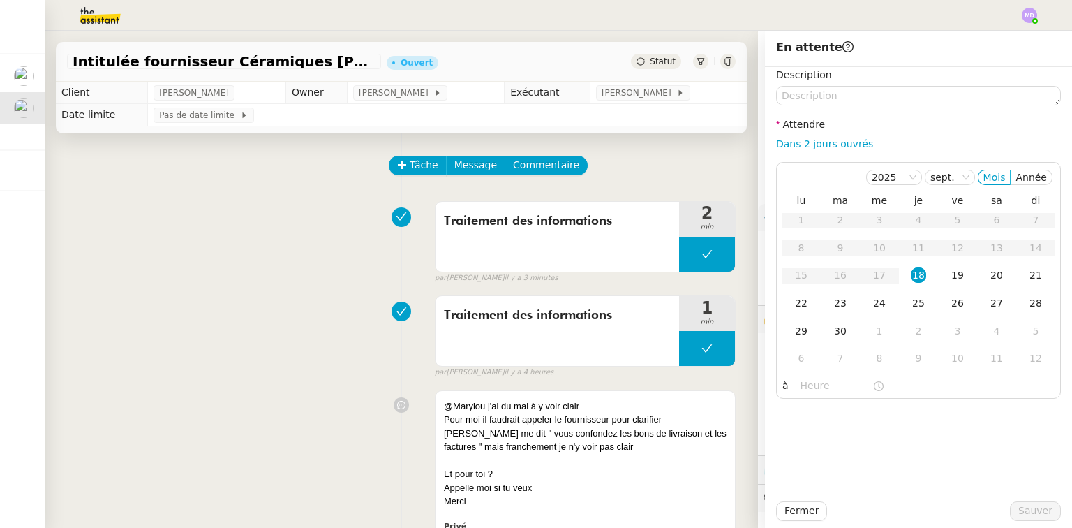
click at [830, 136] on div "Dans 2 jours ouvrés" at bounding box center [918, 144] width 285 height 16
click at [833, 142] on link "Dans 2 jours ouvrés" at bounding box center [824, 143] width 97 height 11
type input "07:00"
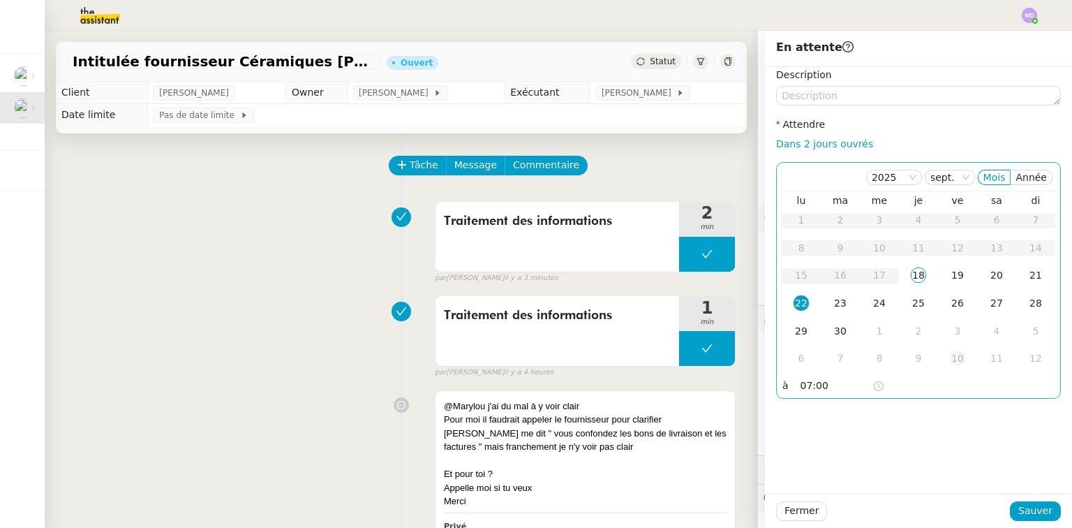
drag, startPoint x: 953, startPoint y: 271, endPoint x: 960, endPoint y: 346, distance: 75.0
click at [953, 271] on div "19" at bounding box center [957, 274] width 15 height 15
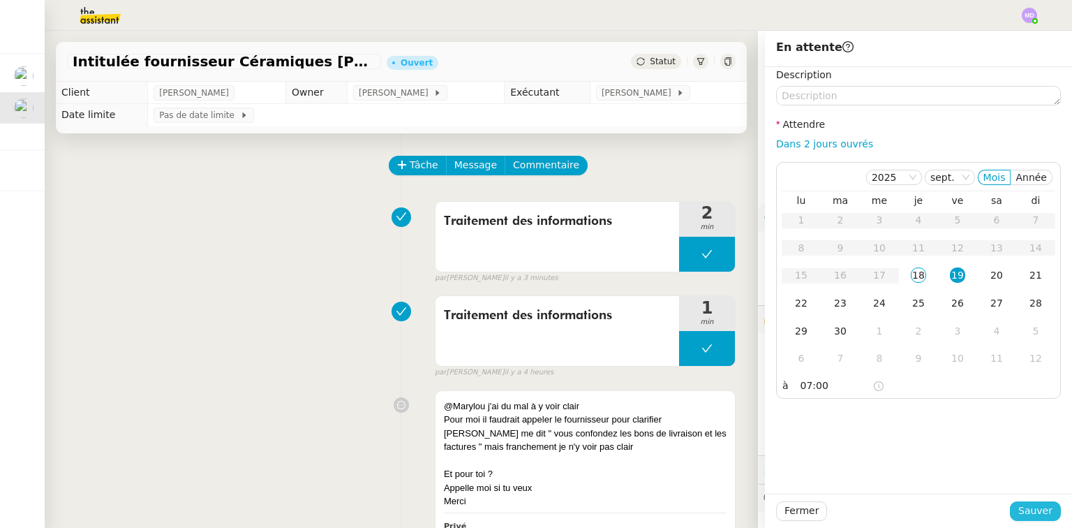
drag, startPoint x: 1024, startPoint y: 504, endPoint x: 1011, endPoint y: 502, distance: 13.4
click at [1024, 505] on span "Sauver" at bounding box center [1035, 510] width 34 height 16
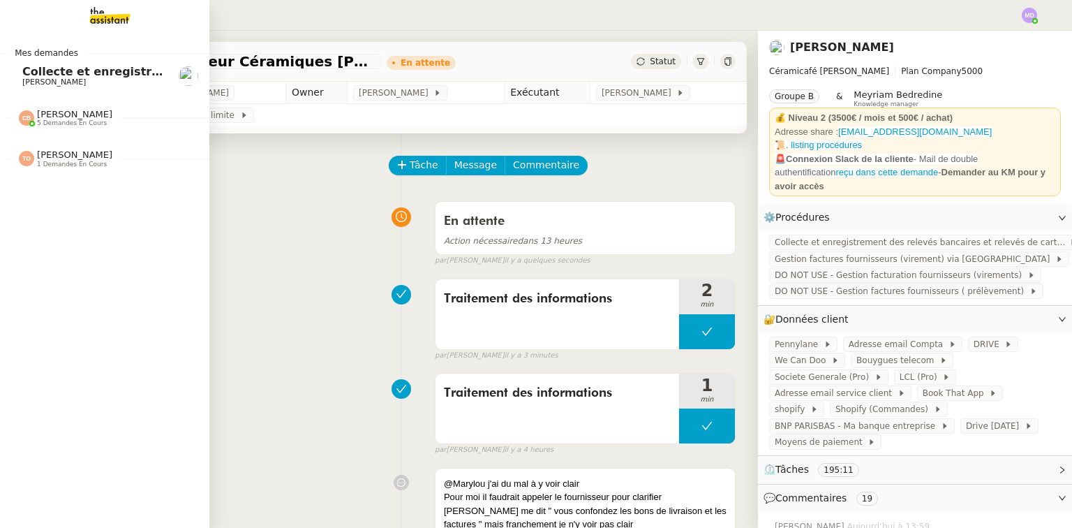
click at [38, 78] on span "[PERSON_NAME]" at bounding box center [54, 81] width 64 height 9
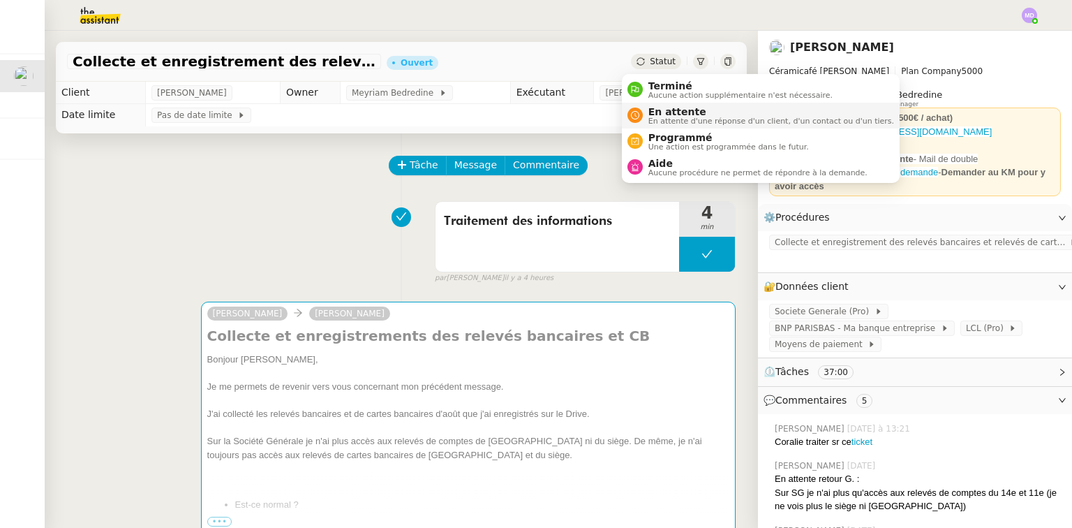
click at [661, 109] on span "En attente" at bounding box center [771, 111] width 246 height 11
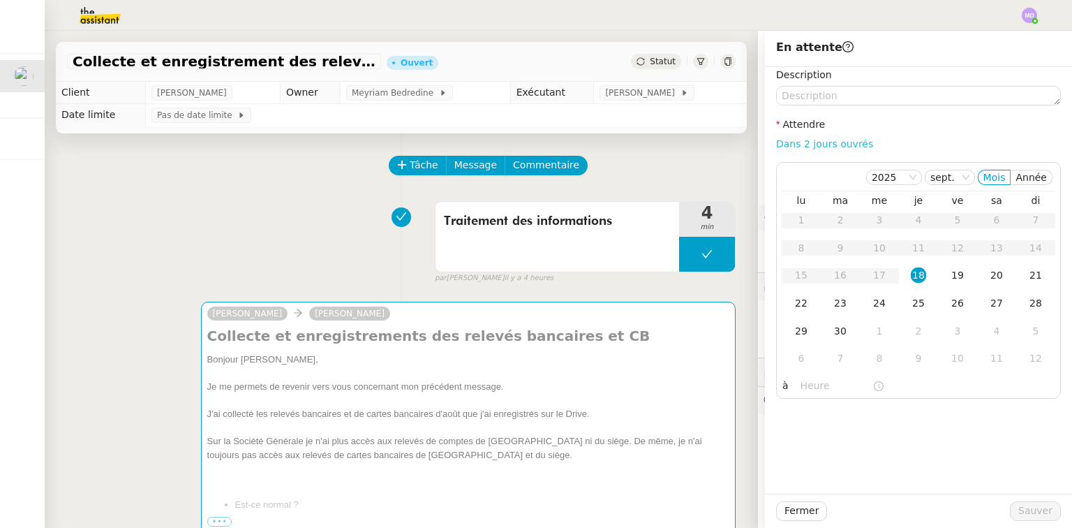
click at [812, 140] on link "Dans 2 jours ouvrés" at bounding box center [824, 143] width 97 height 11
type input "07:00"
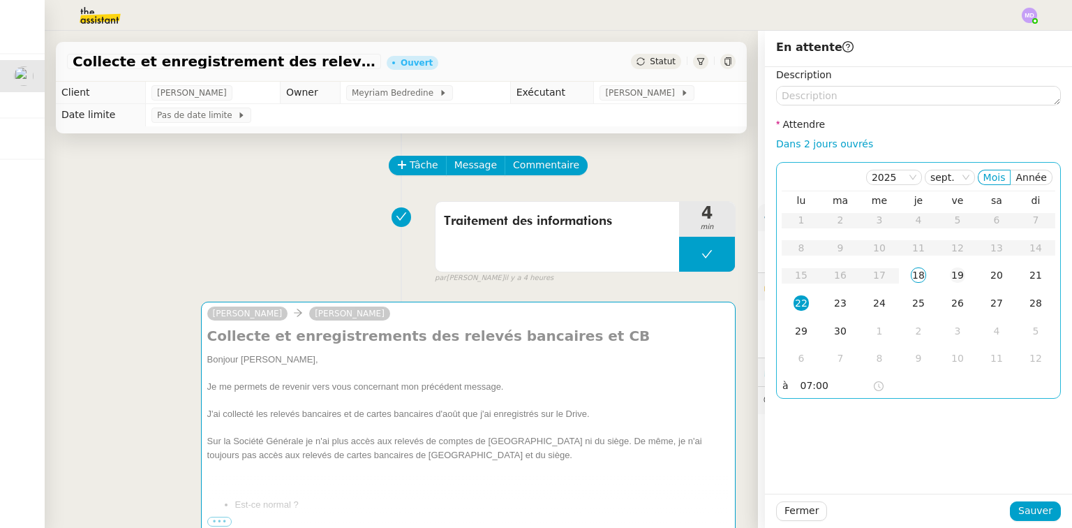
drag, startPoint x: 953, startPoint y: 268, endPoint x: 953, endPoint y: 284, distance: 16.0
click at [953, 271] on div "19" at bounding box center [957, 274] width 15 height 15
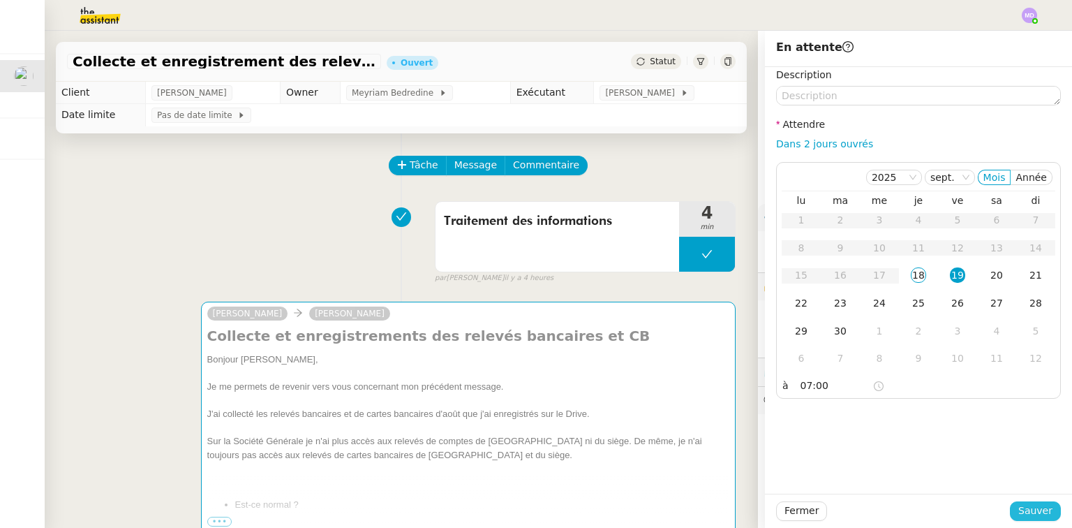
click at [1016, 502] on button "Sauver" at bounding box center [1035, 511] width 51 height 20
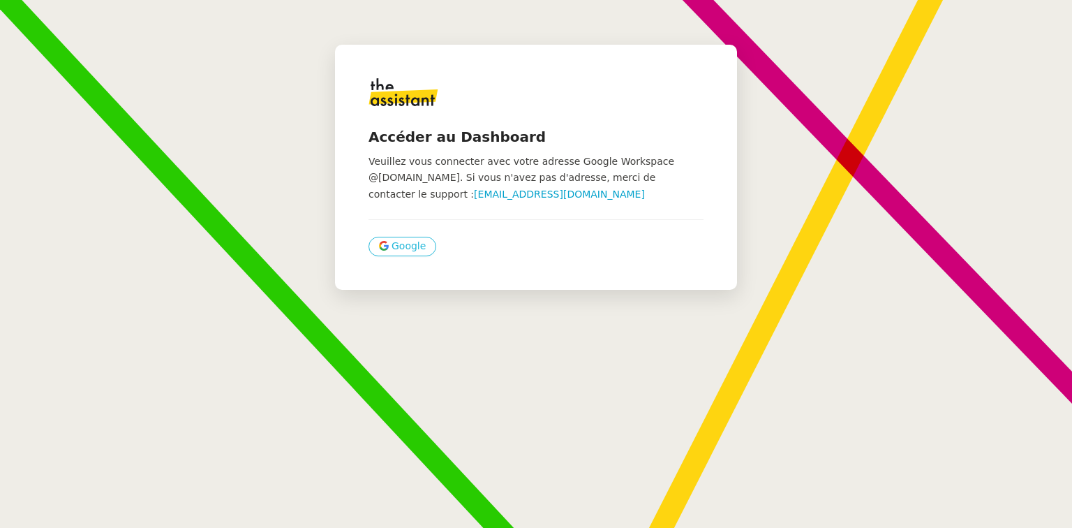
click at [382, 246] on button "Google" at bounding box center [402, 247] width 68 height 20
